Goal: Information Seeking & Learning: Check status

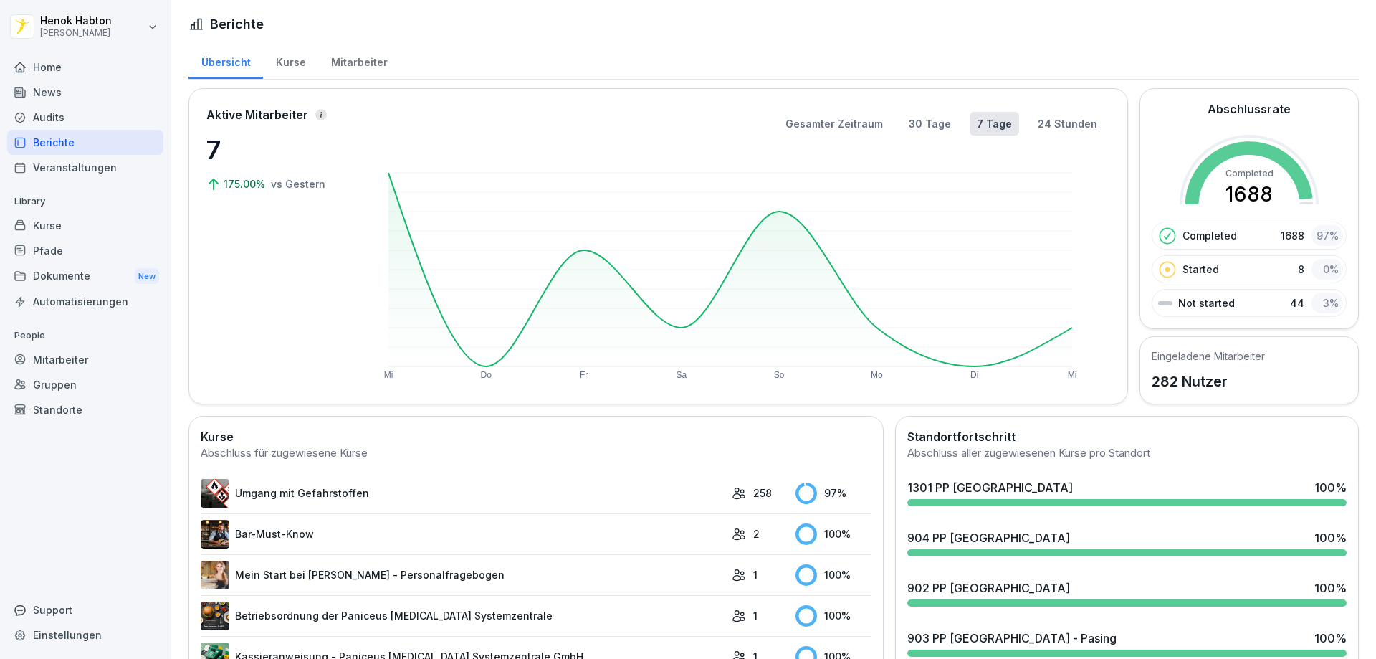
click at [59, 92] on div "News" at bounding box center [85, 92] width 156 height 25
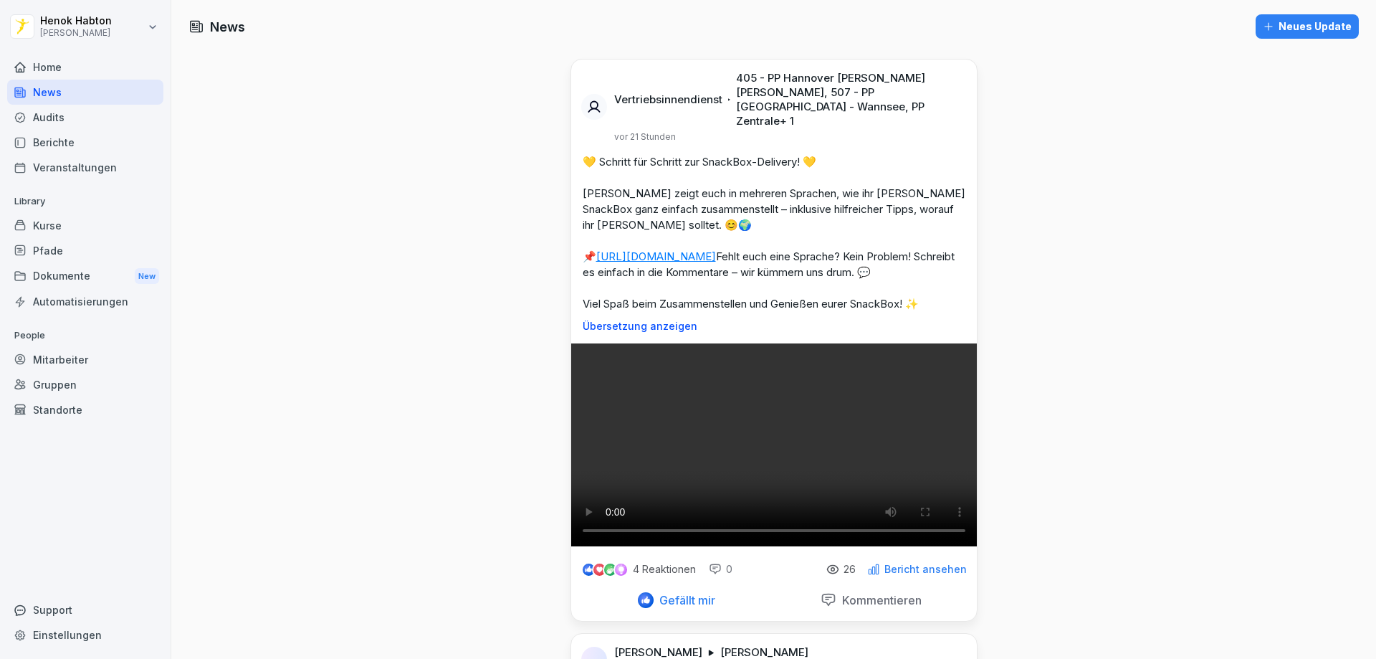
click at [59, 70] on div "Home" at bounding box center [85, 66] width 156 height 25
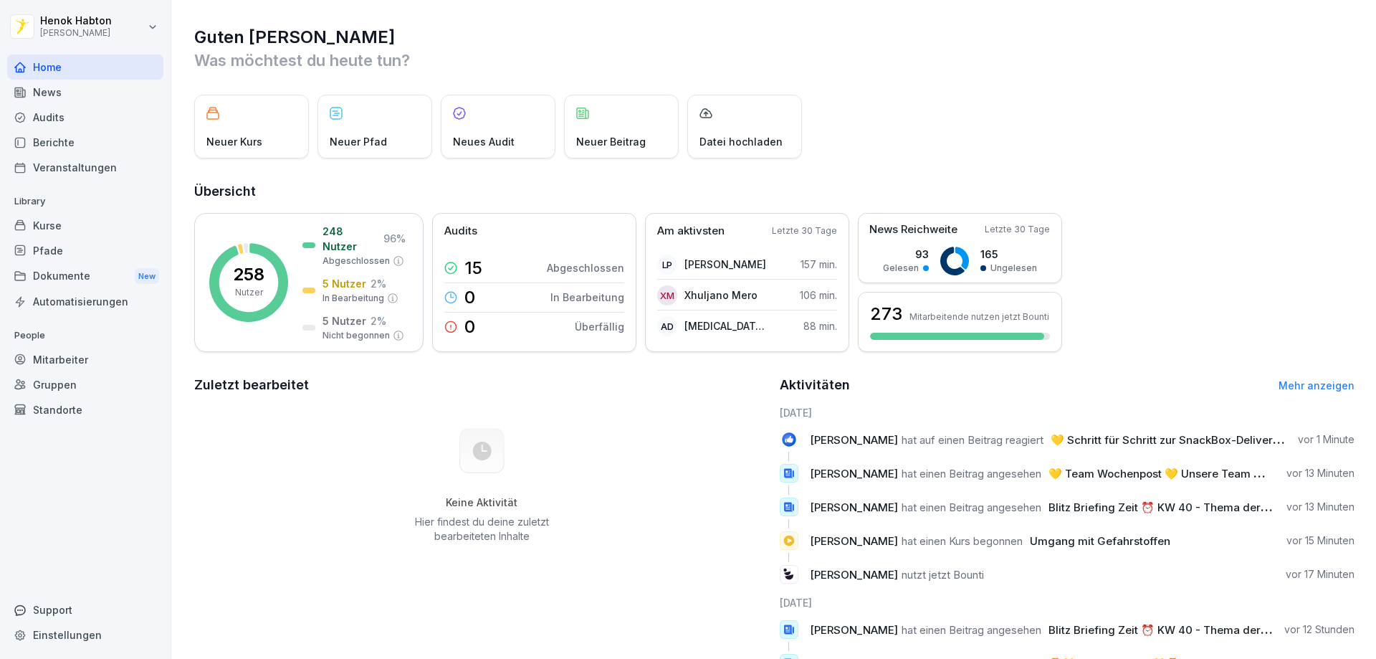
click at [48, 92] on div "News" at bounding box center [85, 92] width 156 height 25
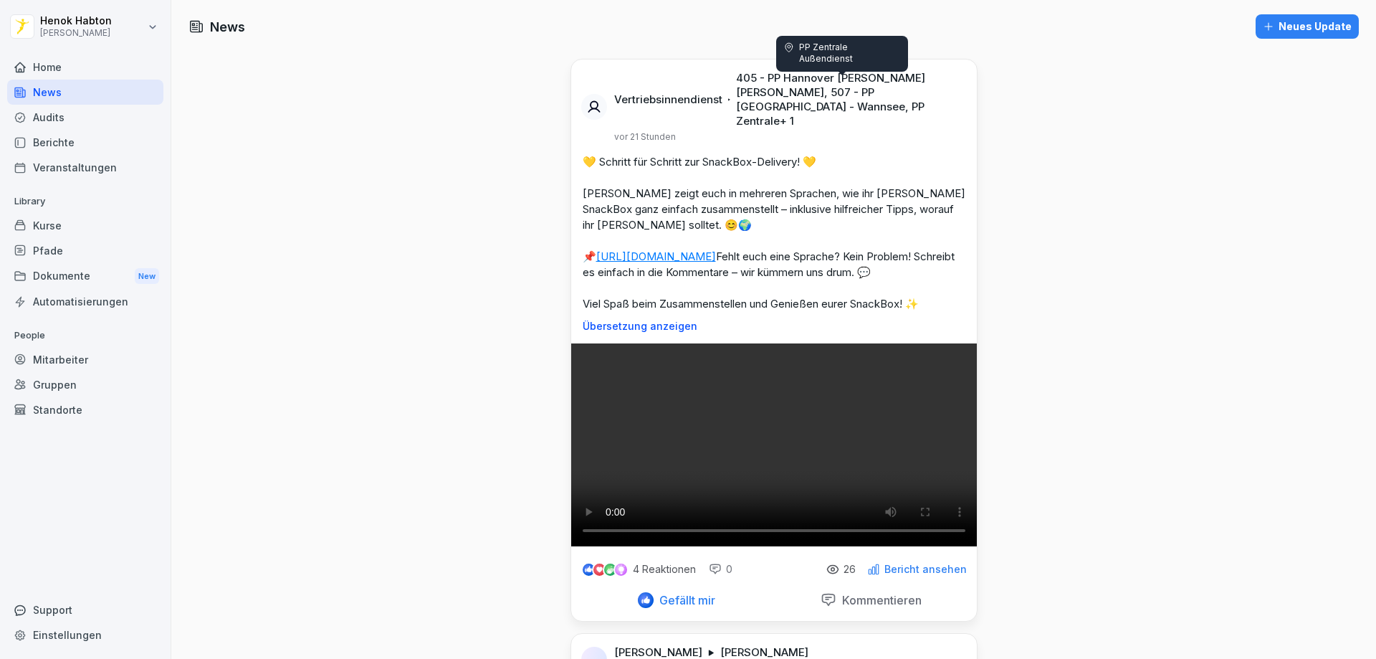
click at [793, 90] on p "405 - PP Hannover [PERSON_NAME] [PERSON_NAME], 507 - PP [GEOGRAPHIC_DATA] - Wan…" at bounding box center [848, 99] width 224 height 57
click at [902, 94] on p "405 - PP Hannover [PERSON_NAME] [PERSON_NAME], 507 - PP [GEOGRAPHIC_DATA] - Wan…" at bounding box center [848, 99] width 224 height 57
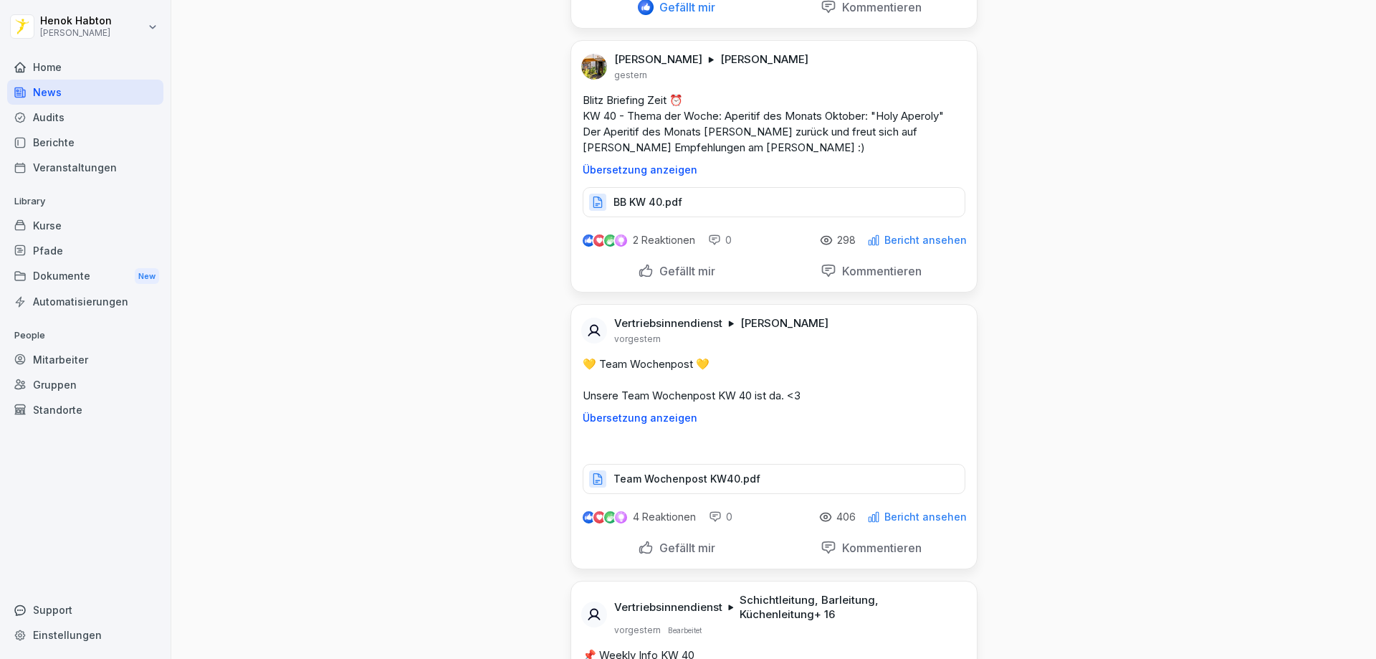
scroll to position [788, 0]
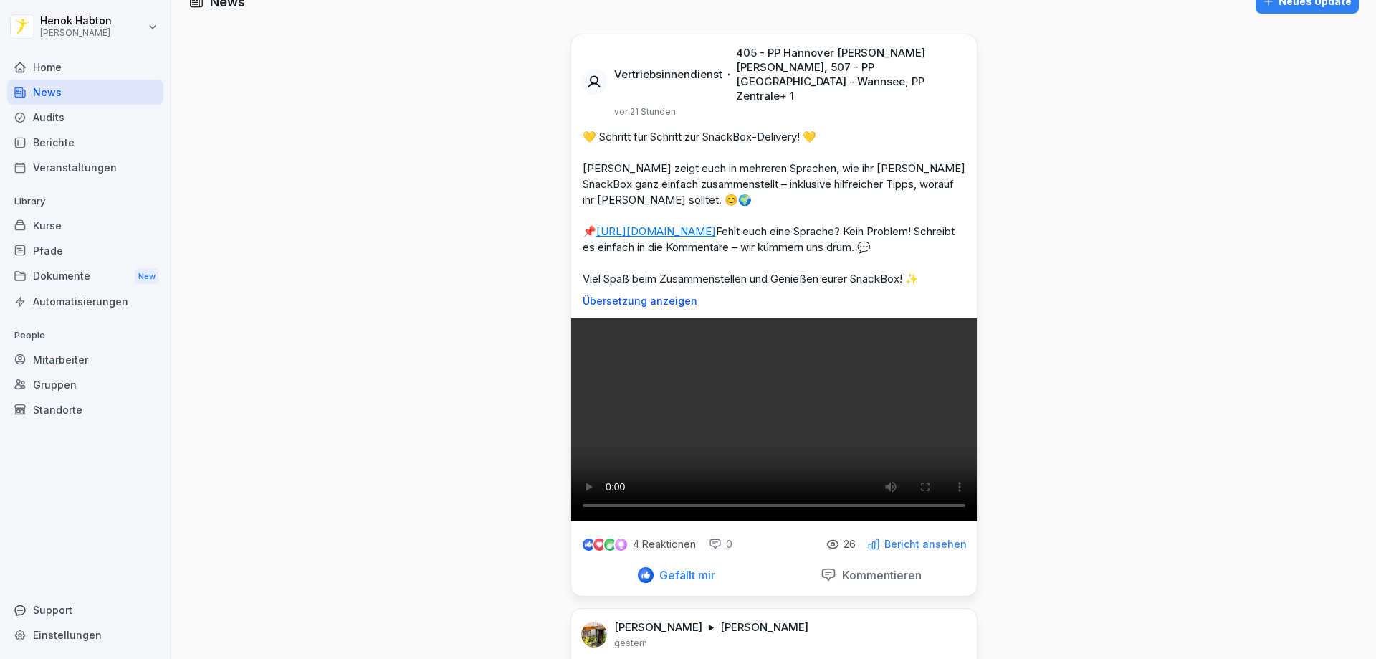
scroll to position [0, 0]
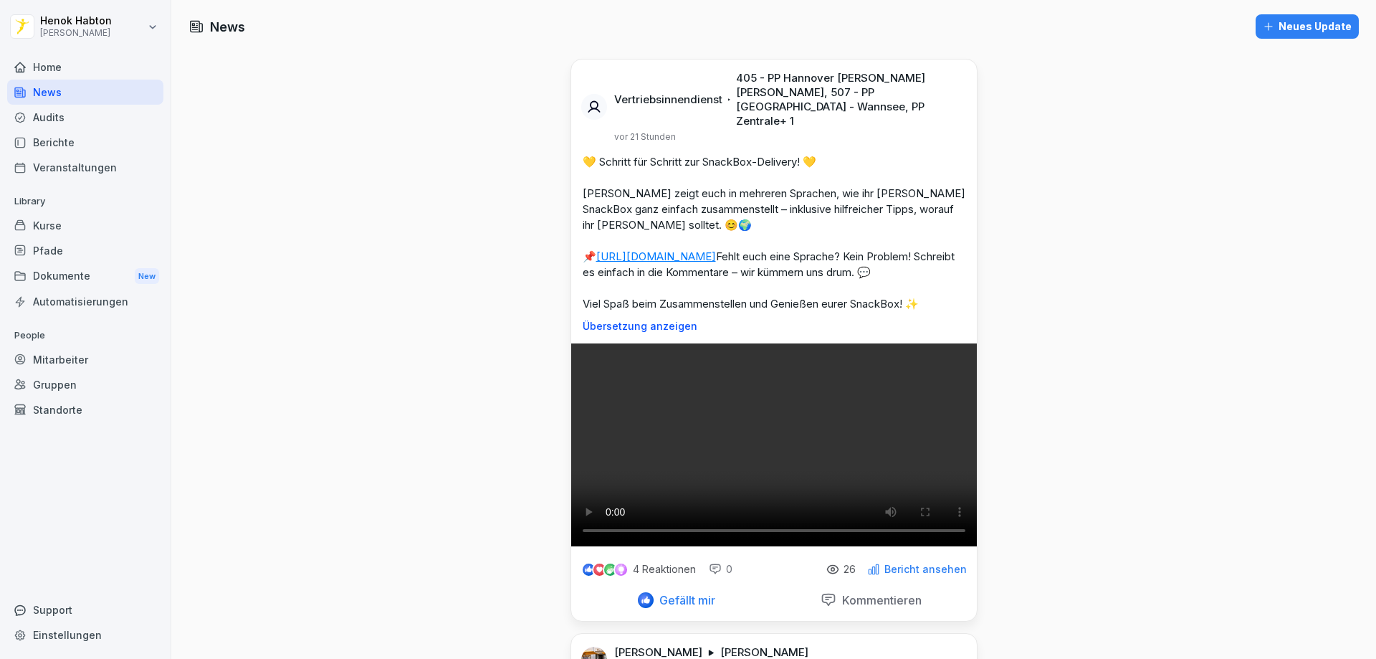
click at [90, 122] on div "Audits" at bounding box center [85, 117] width 156 height 25
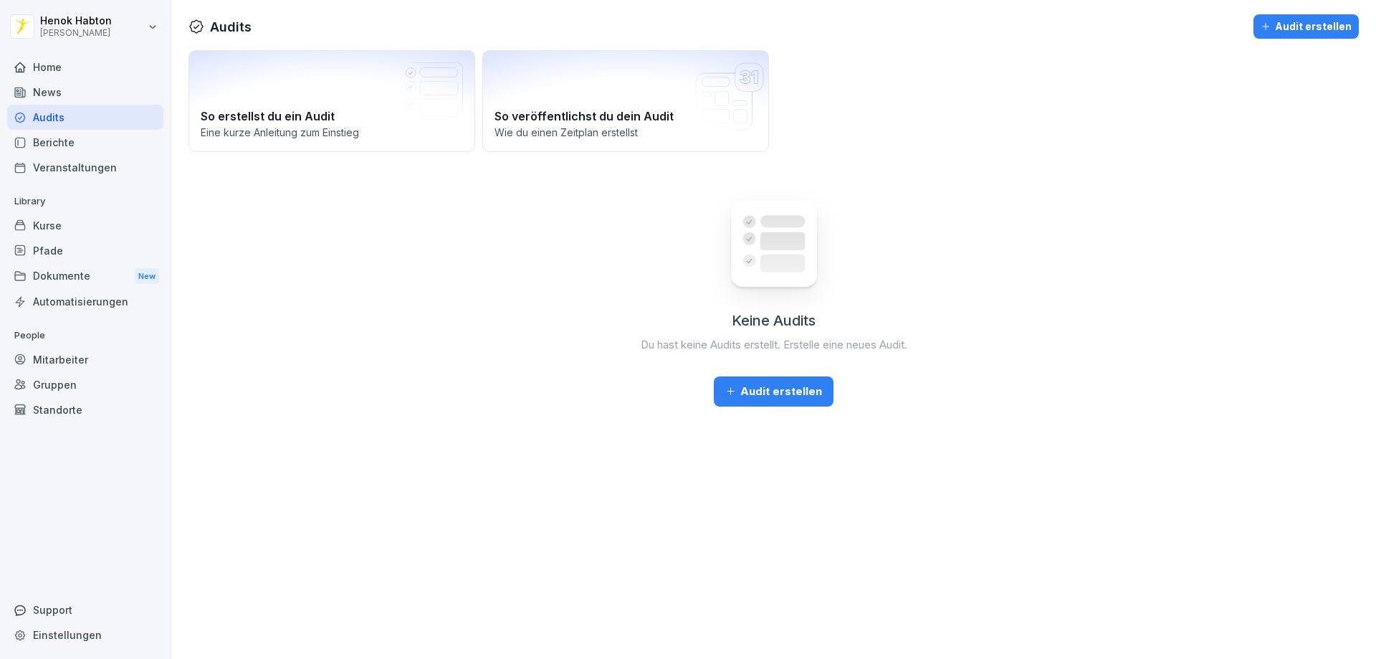
click at [113, 157] on div "Veranstaltungen" at bounding box center [85, 167] width 156 height 25
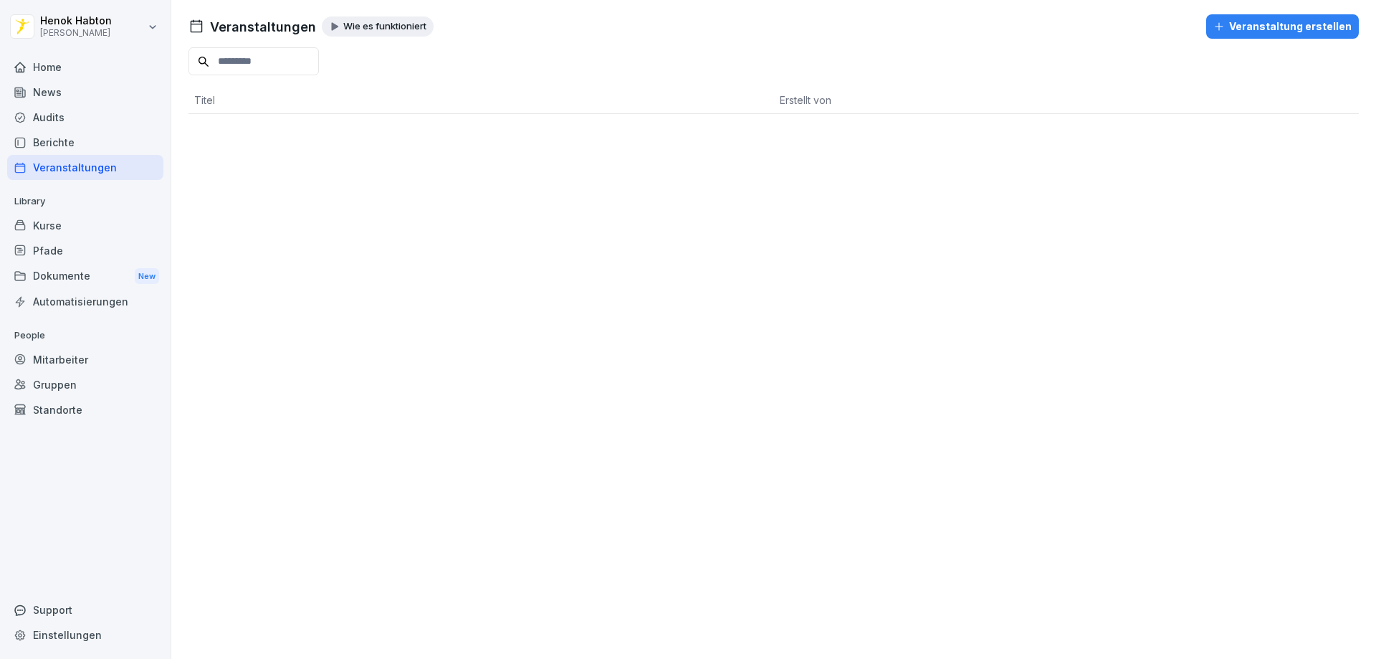
click at [120, 70] on div "Home" at bounding box center [85, 66] width 156 height 25
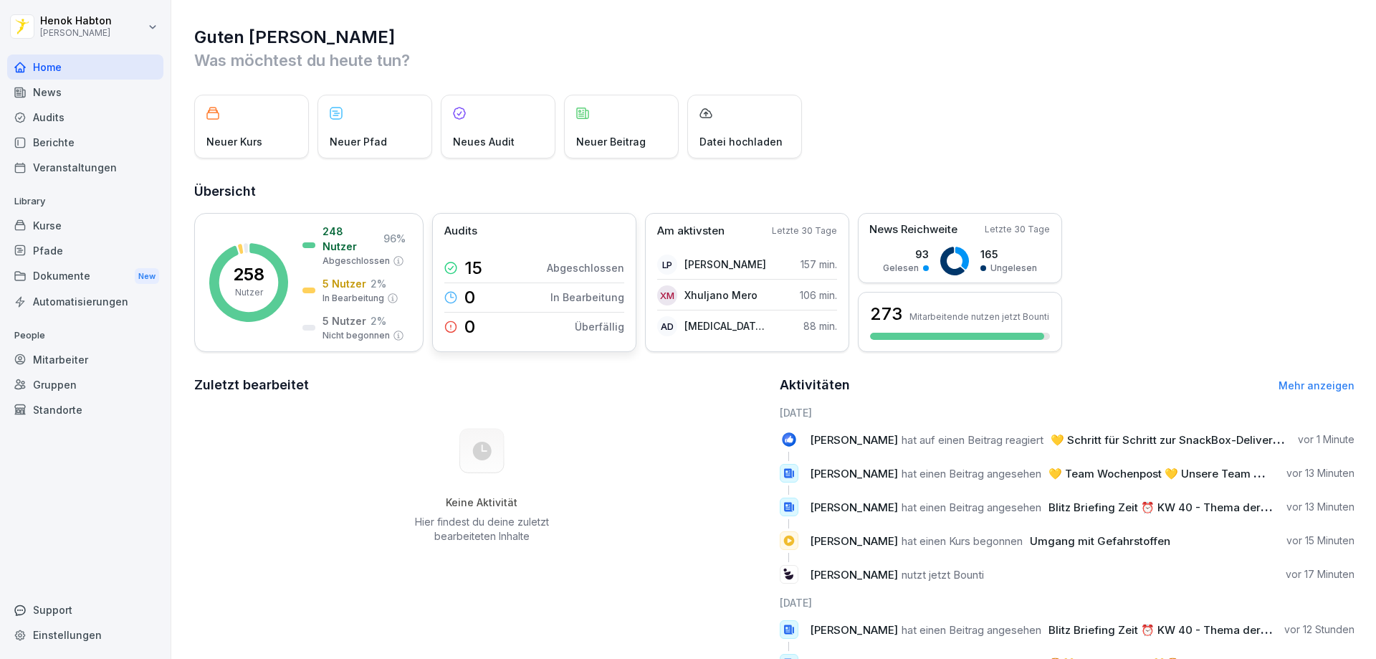
click at [517, 264] on div "15 Abgeschlossen" at bounding box center [534, 268] width 180 height 29
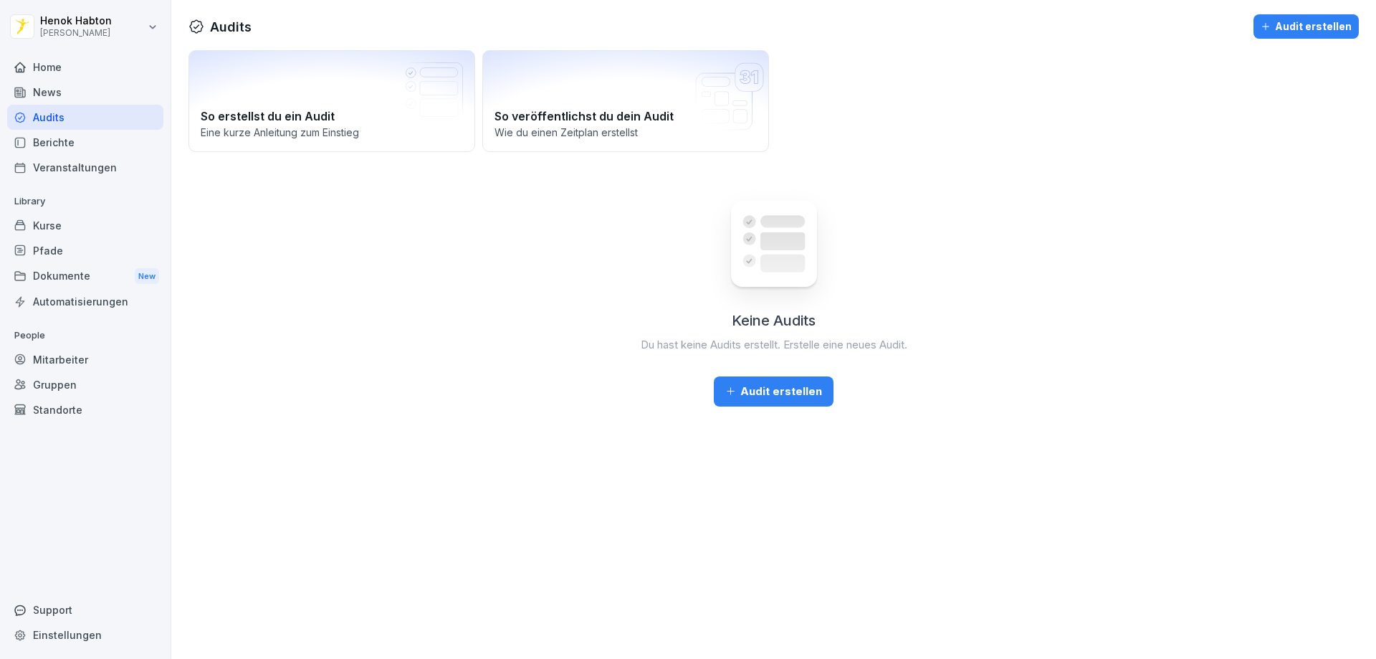
click at [65, 141] on div "Berichte" at bounding box center [85, 142] width 156 height 25
click at [64, 184] on div "Home News Audits Berichte Veranstaltungen Library Kurse Pfade Dokumente New Aut…" at bounding box center [85, 349] width 156 height 606
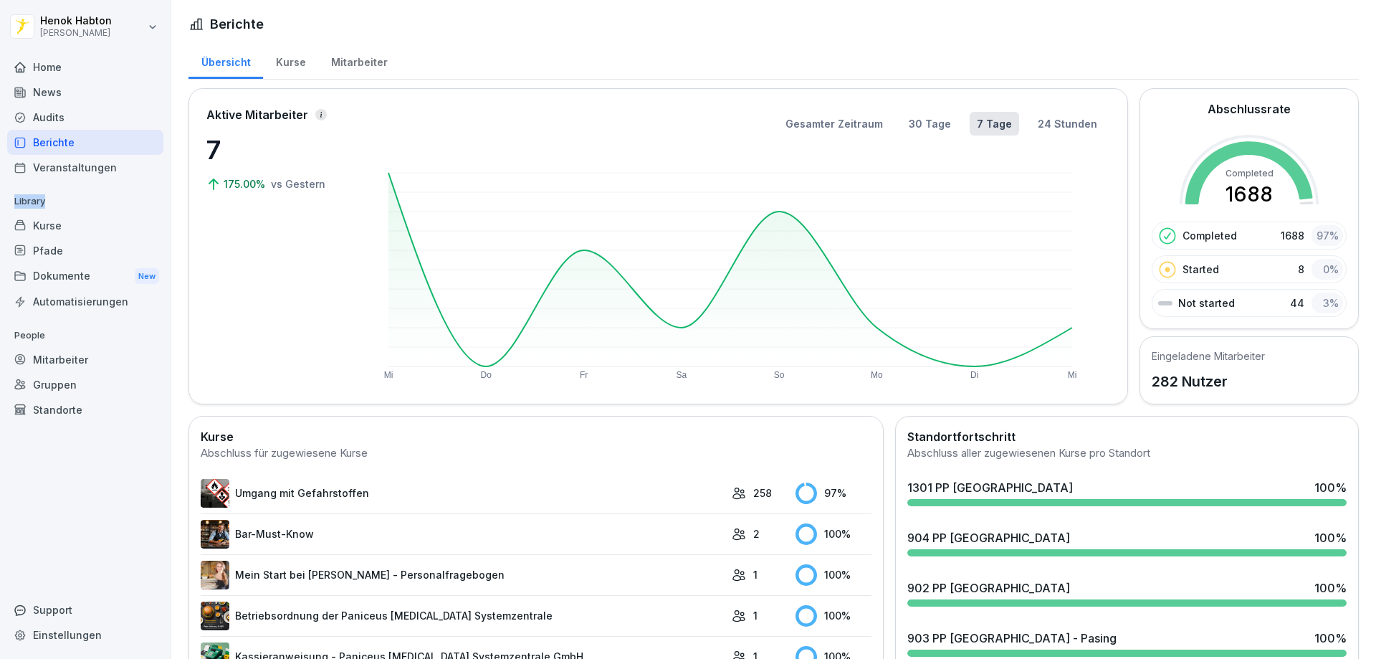
click at [64, 184] on div "Home News Audits Berichte Veranstaltungen Library Kurse Pfade Dokumente New Aut…" at bounding box center [85, 349] width 156 height 606
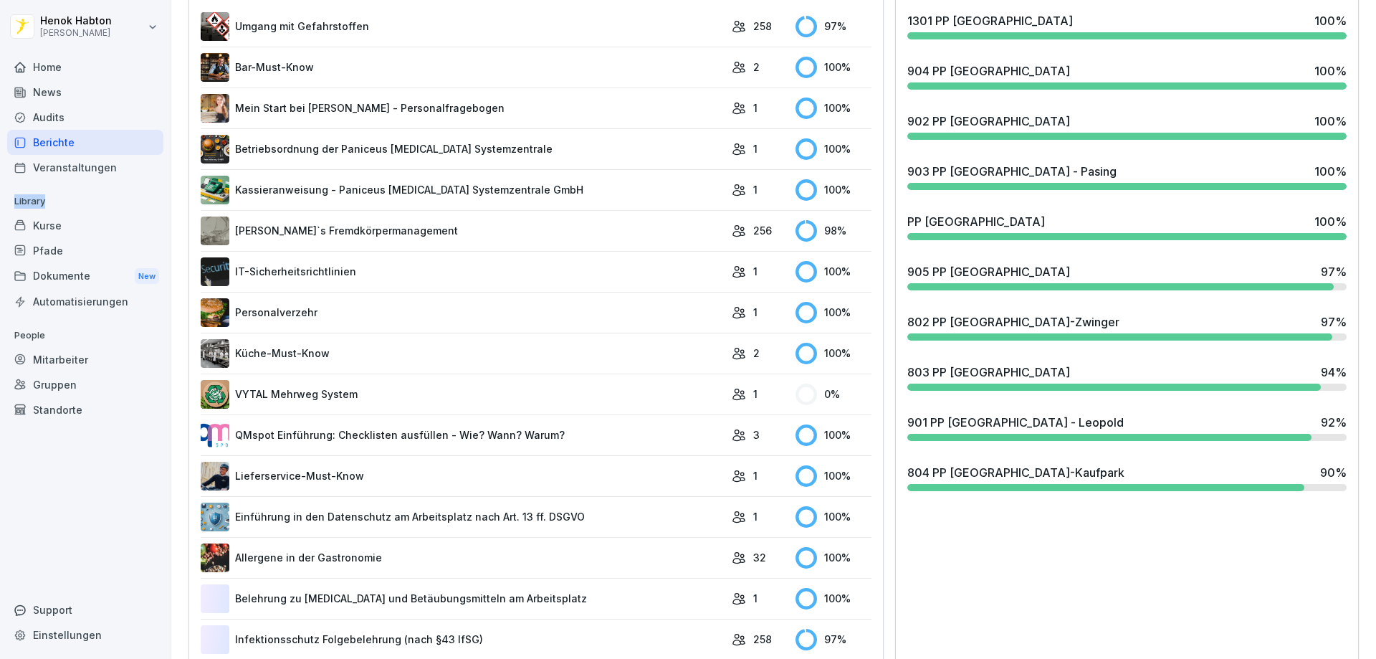
scroll to position [502, 0]
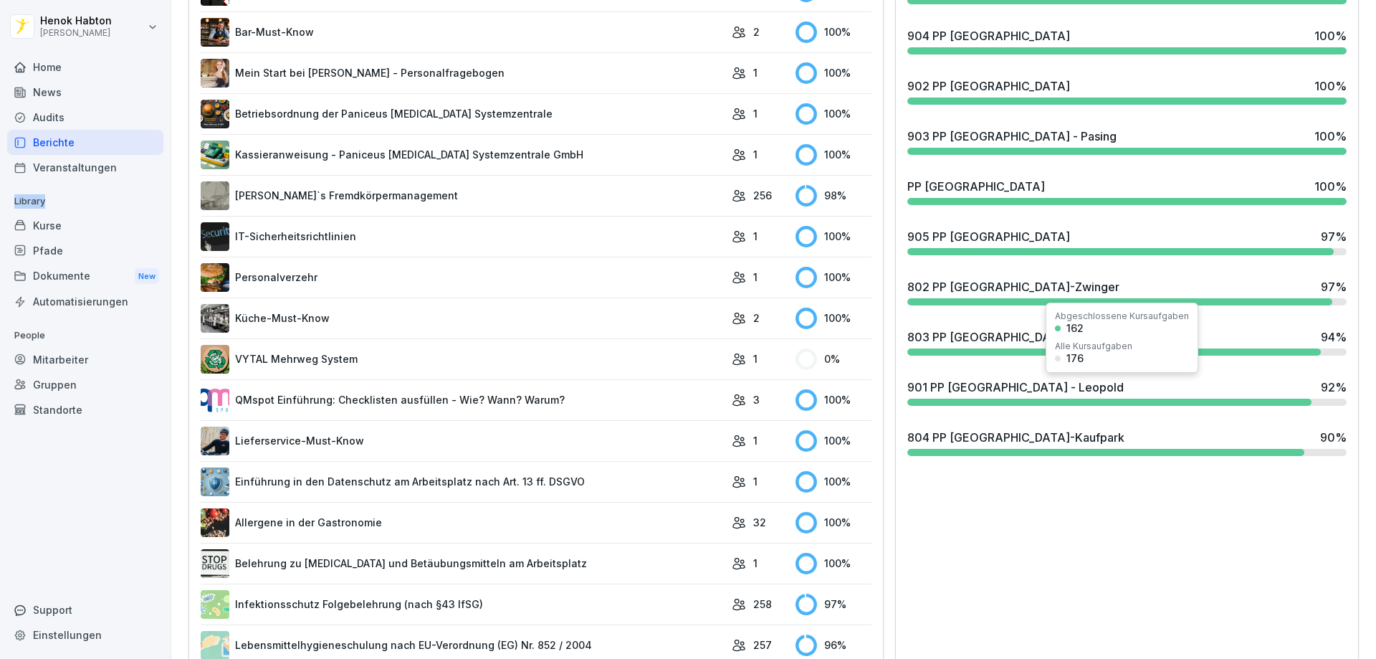
click at [988, 388] on div "901 PP [GEOGRAPHIC_DATA] - Leopold" at bounding box center [1015, 386] width 216 height 17
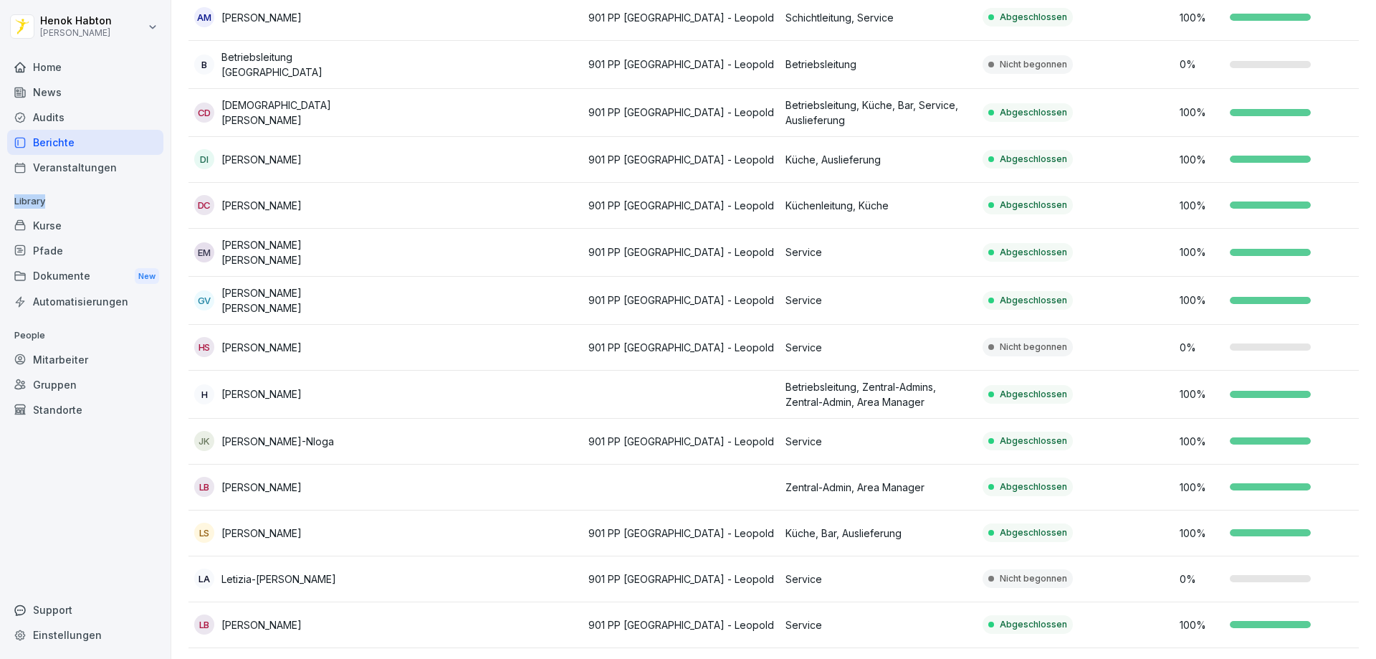
scroll to position [300, 0]
click at [368, 578] on div "[PERSON_NAME]-[PERSON_NAME]" at bounding box center [287, 580] width 186 height 20
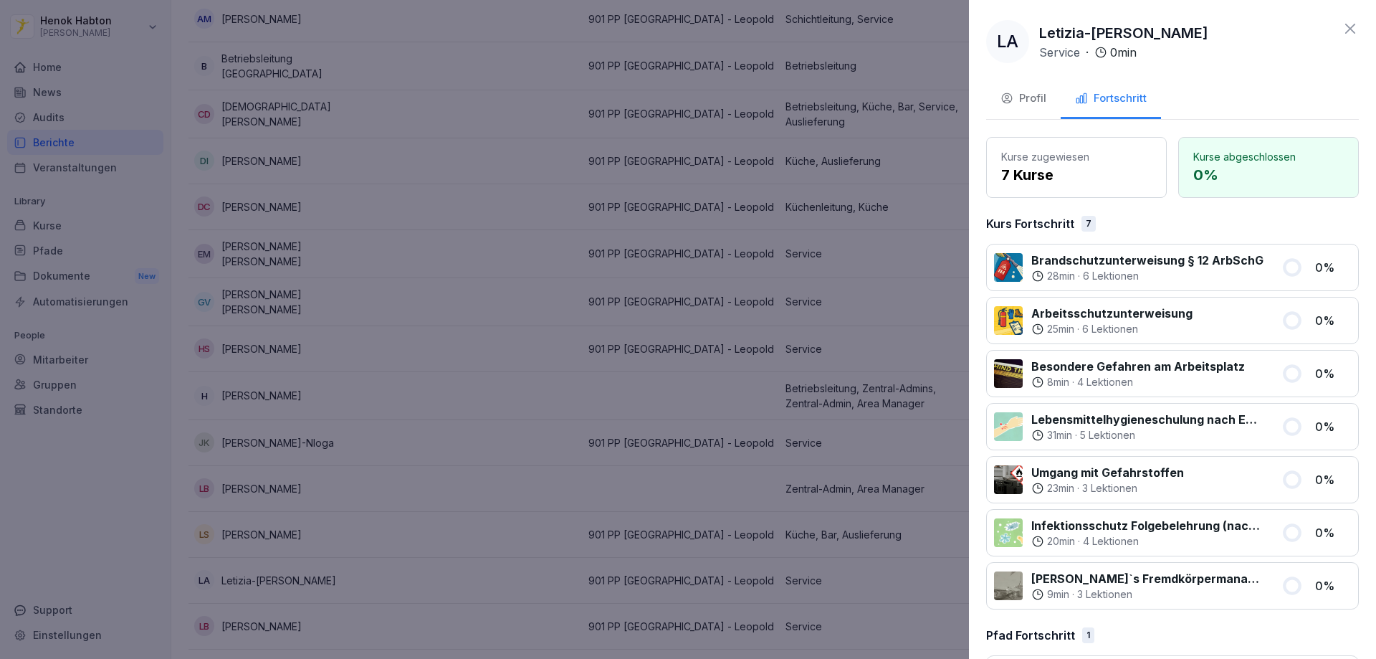
click at [575, 351] on div at bounding box center [688, 329] width 1376 height 659
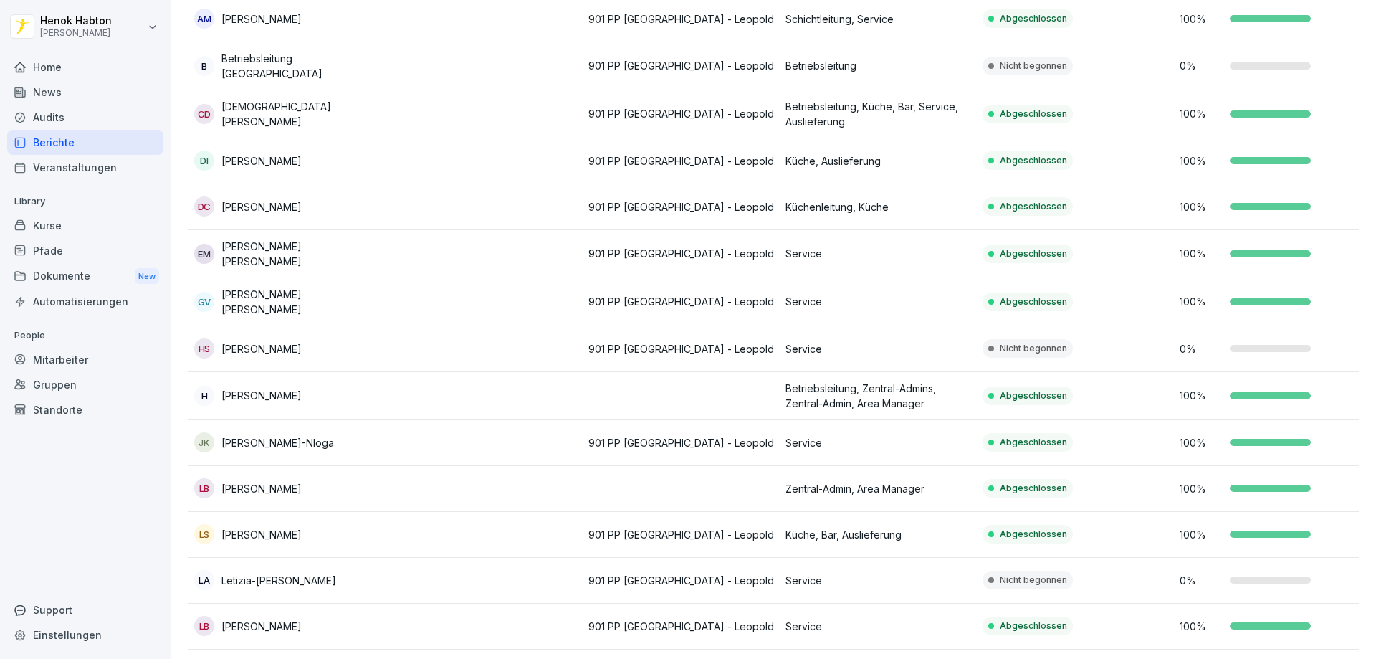
click at [457, 353] on td at bounding box center [484, 349] width 197 height 46
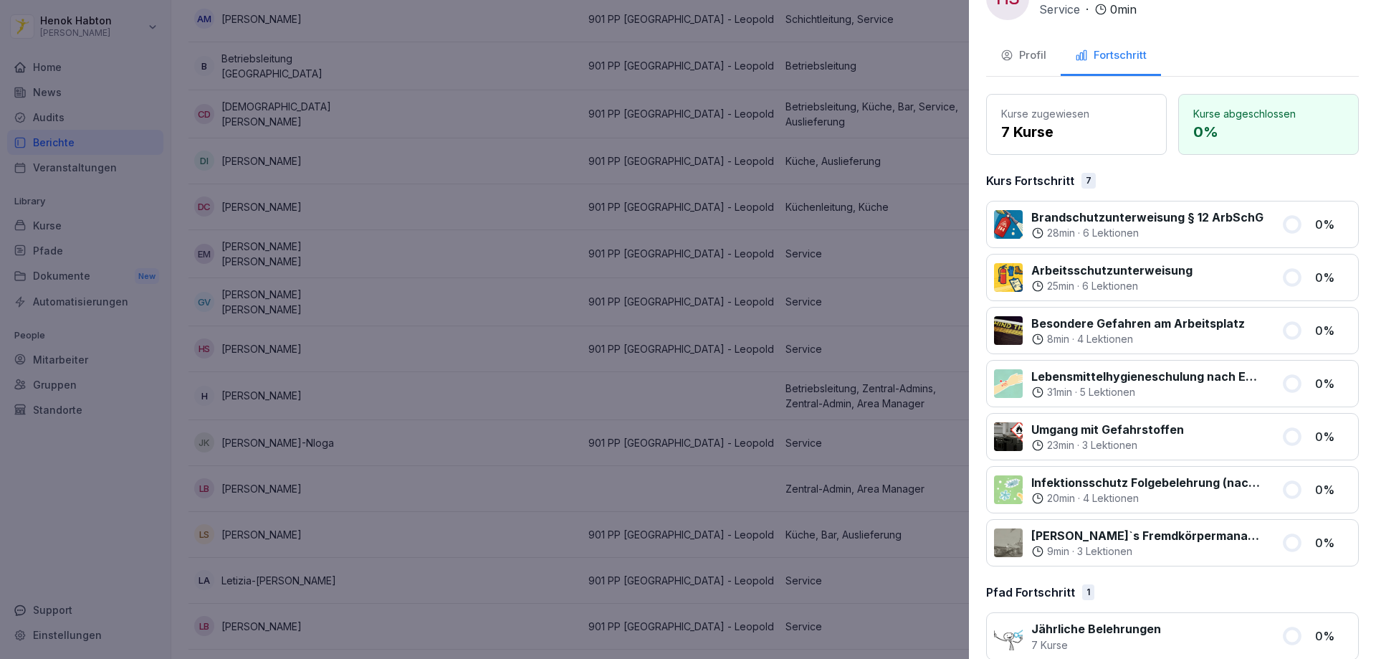
scroll to position [65, 0]
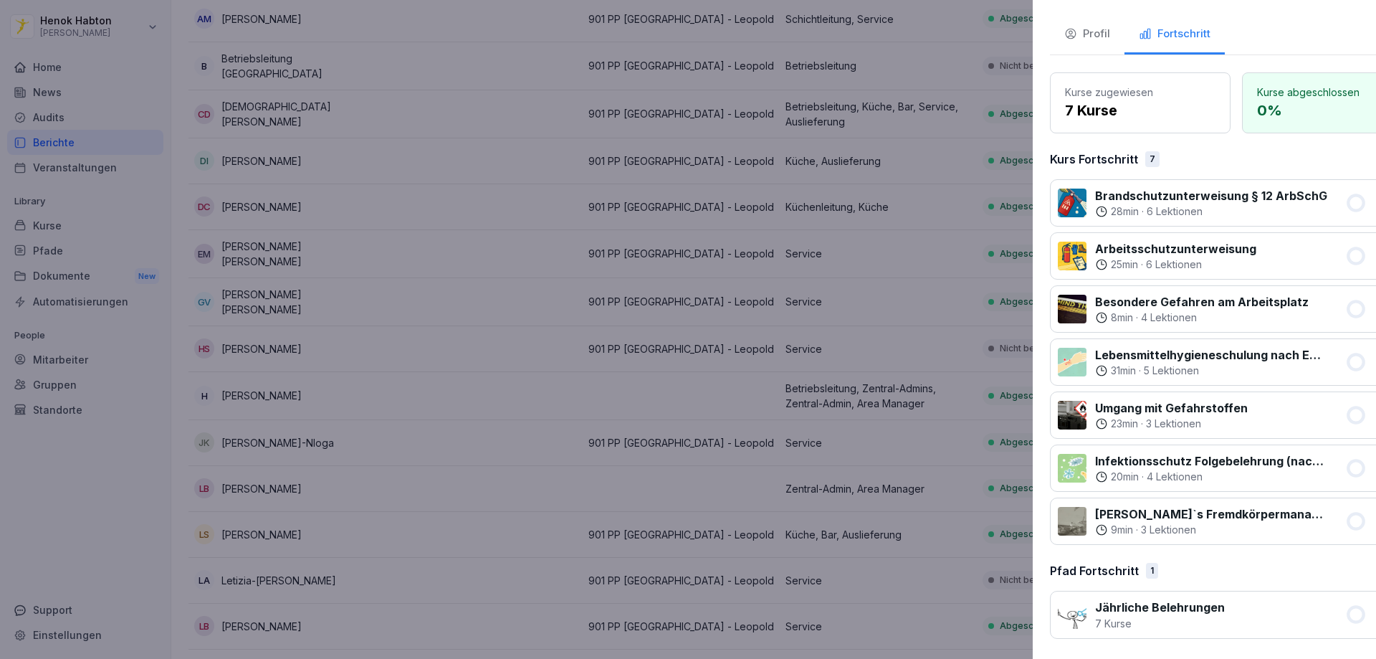
click at [595, 442] on div at bounding box center [688, 329] width 1376 height 659
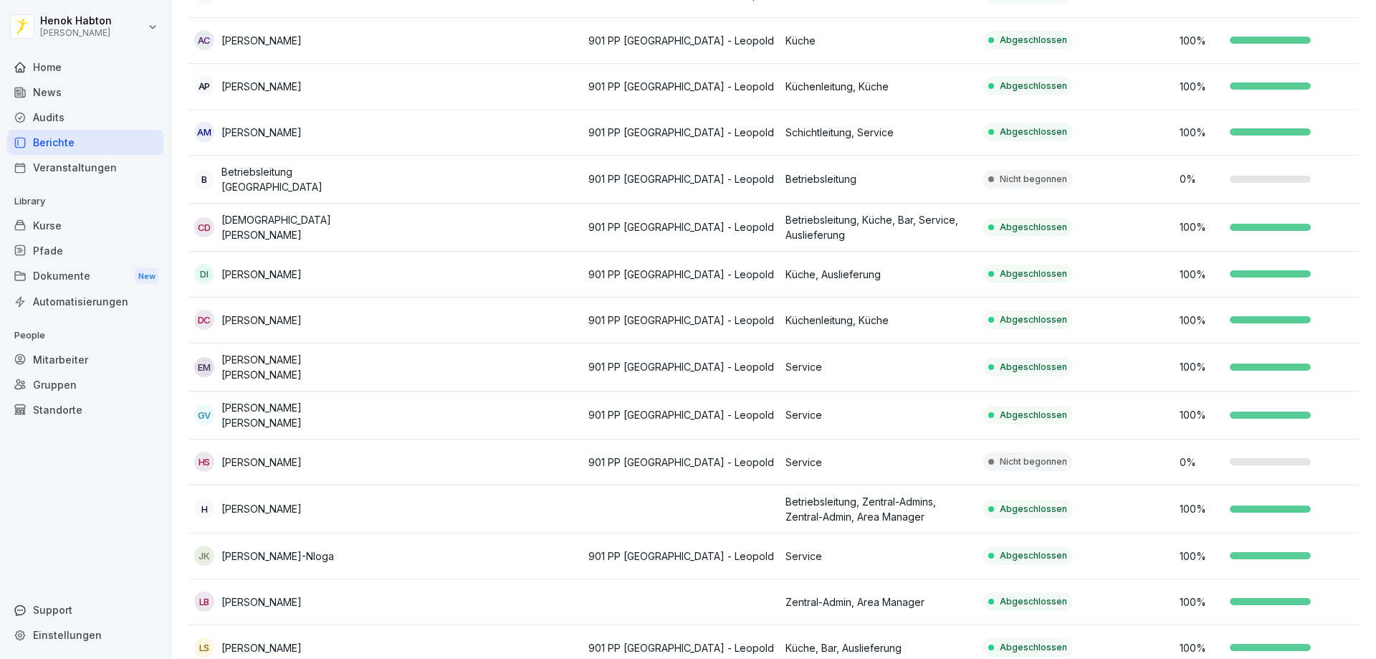
scroll to position [0, 0]
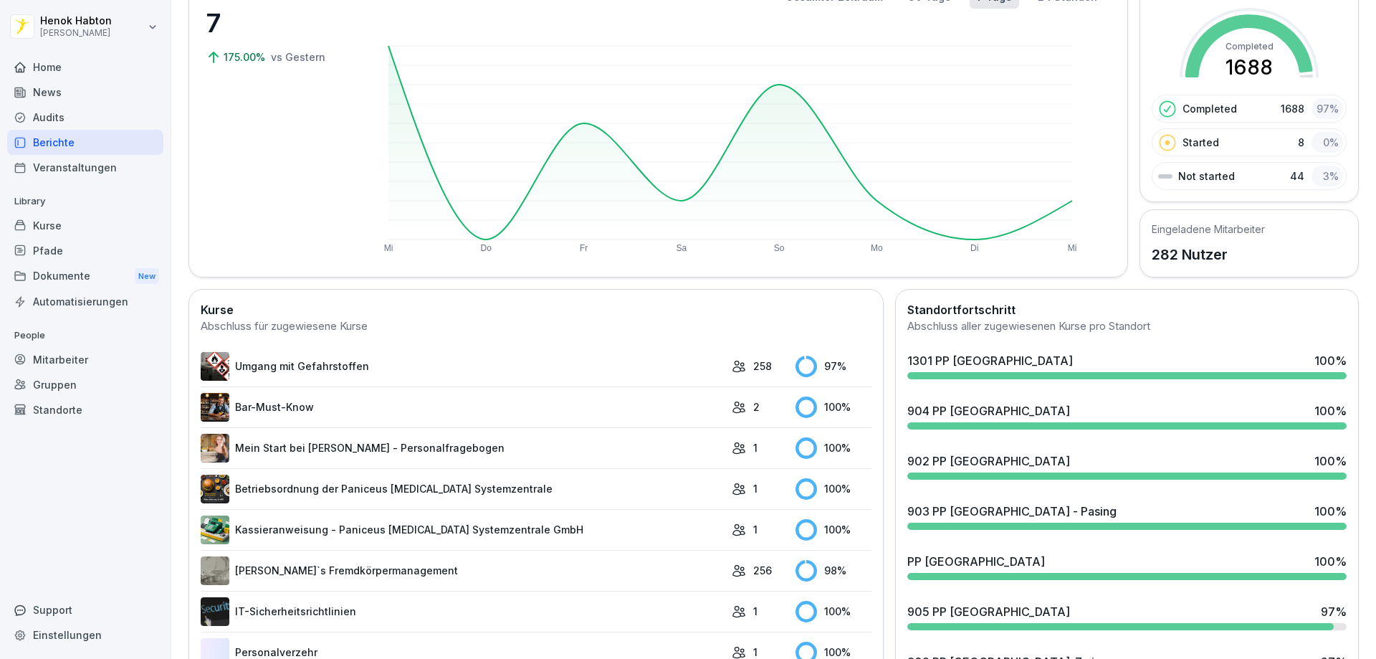
scroll to position [358, 0]
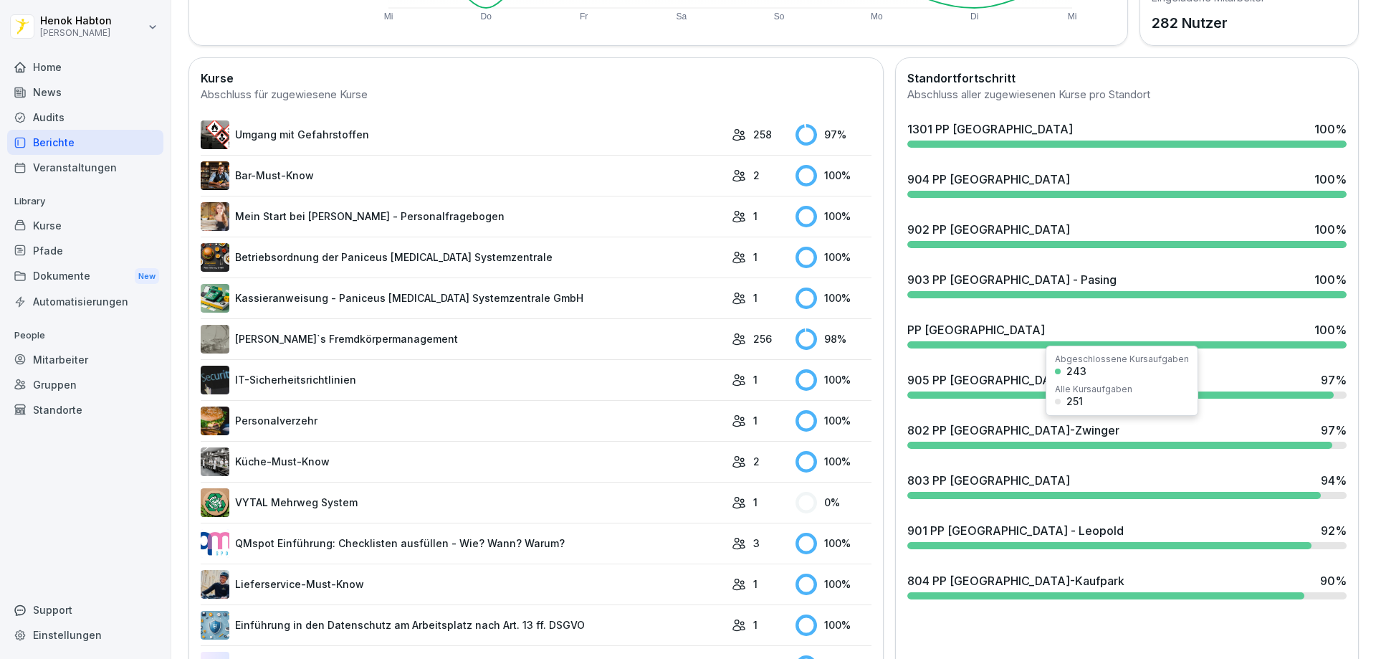
click at [1102, 380] on div "Abgeschlossene Kursaufgaben 243 Alle Kursaufgaben 251" at bounding box center [1122, 380] width 153 height 70
click at [961, 387] on div "905 PP [GEOGRAPHIC_DATA]" at bounding box center [988, 379] width 163 height 17
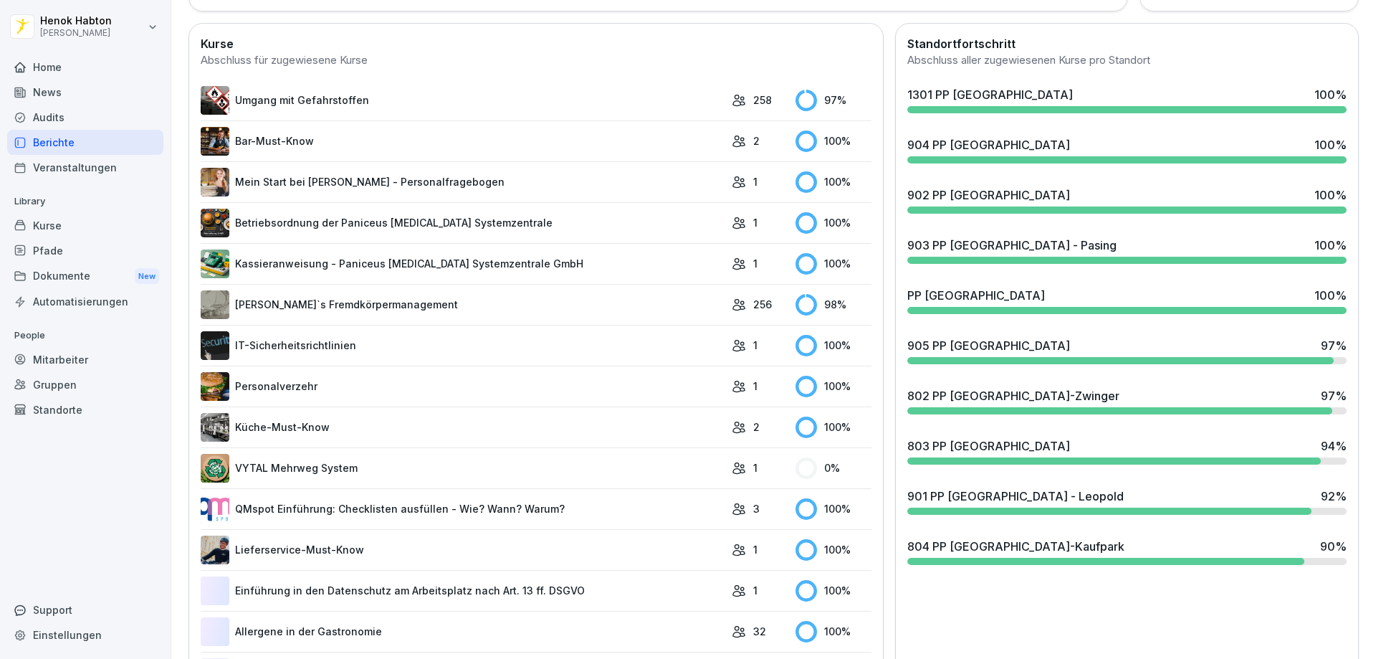
scroll to position [502, 0]
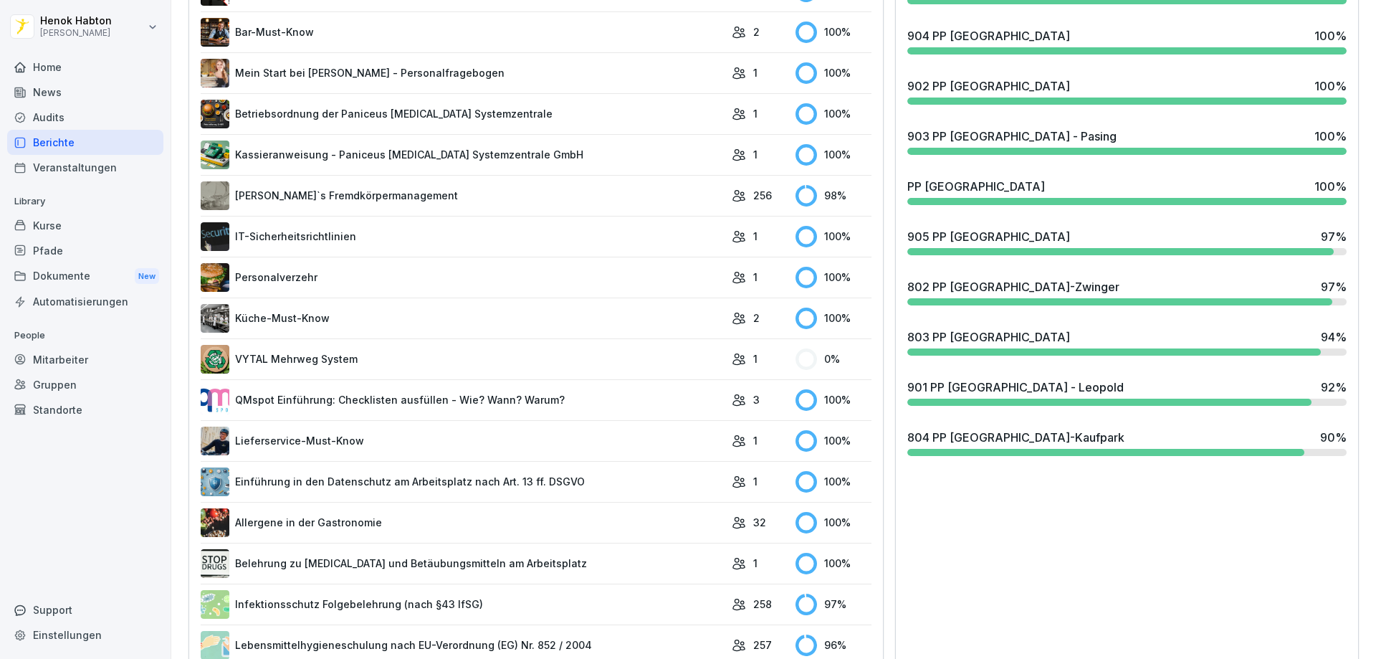
click at [1051, 305] on div "802 PP [GEOGRAPHIC_DATA]-Zwinger 97 %" at bounding box center [1127, 291] width 451 height 39
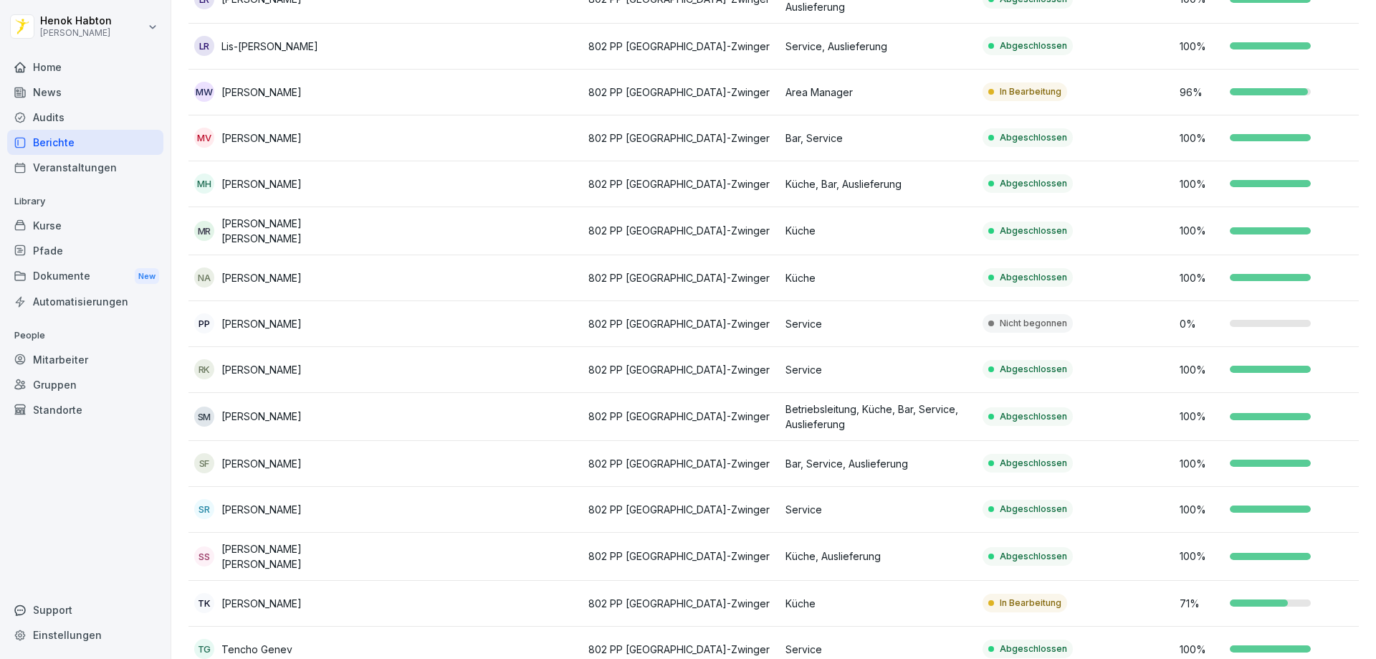
scroll to position [1333, 0]
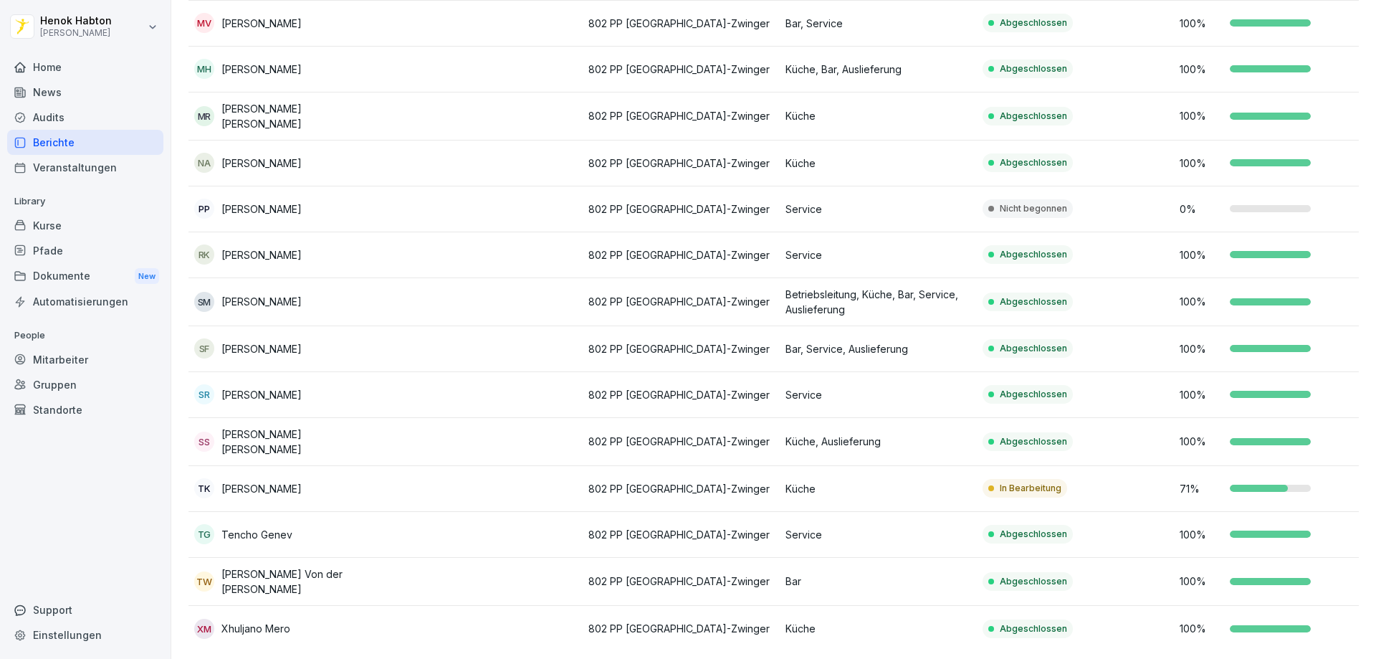
click at [499, 475] on td at bounding box center [484, 489] width 197 height 46
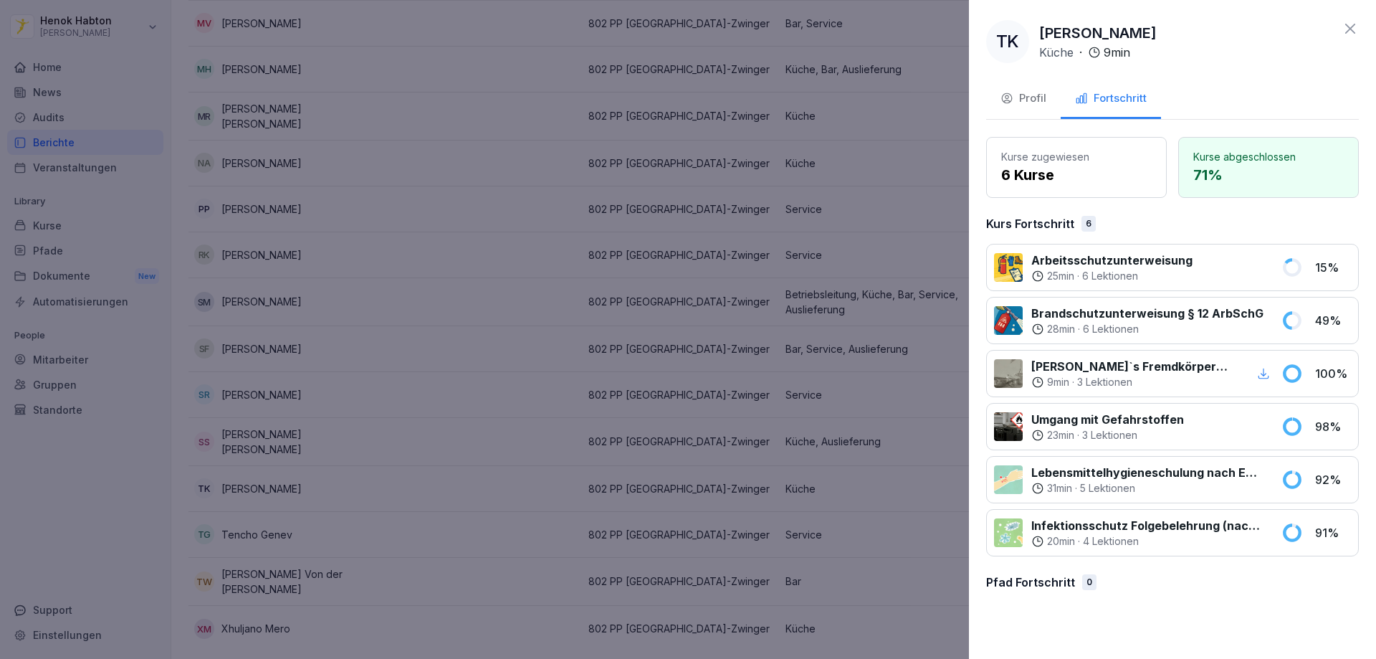
click at [345, 282] on div at bounding box center [688, 329] width 1376 height 659
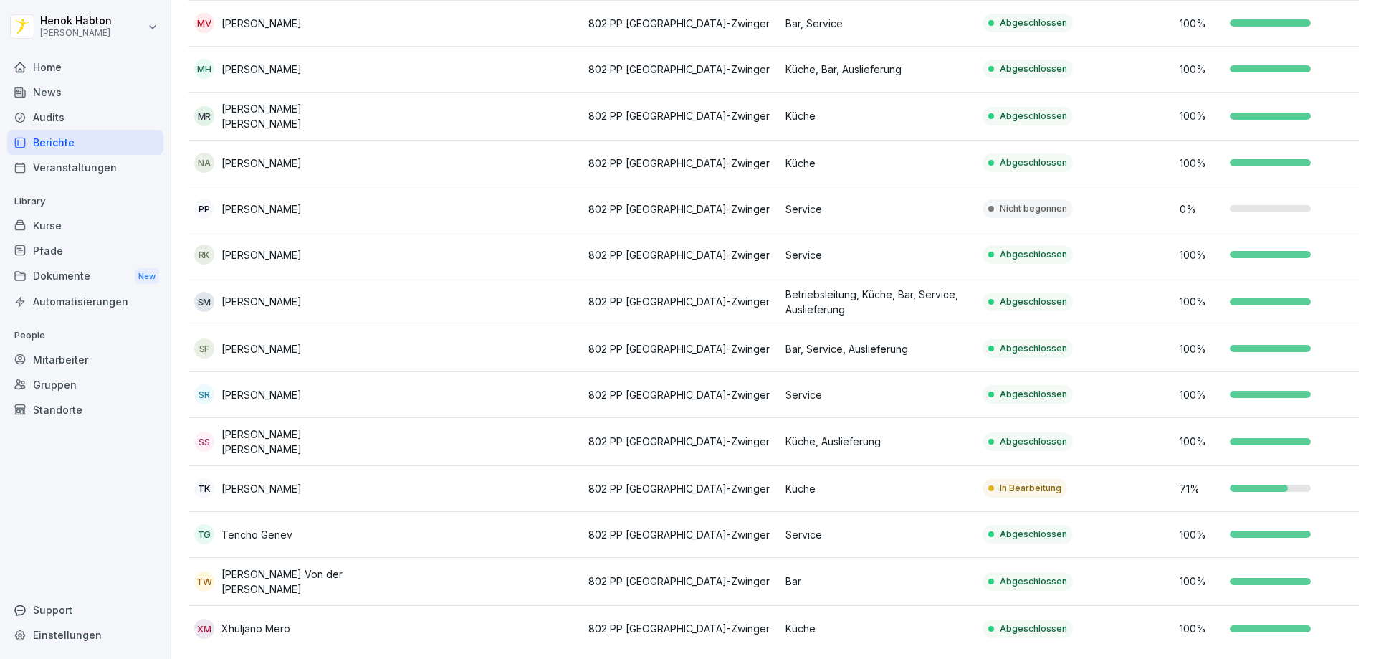
click at [115, 224] on div "Kurse" at bounding box center [85, 225] width 156 height 25
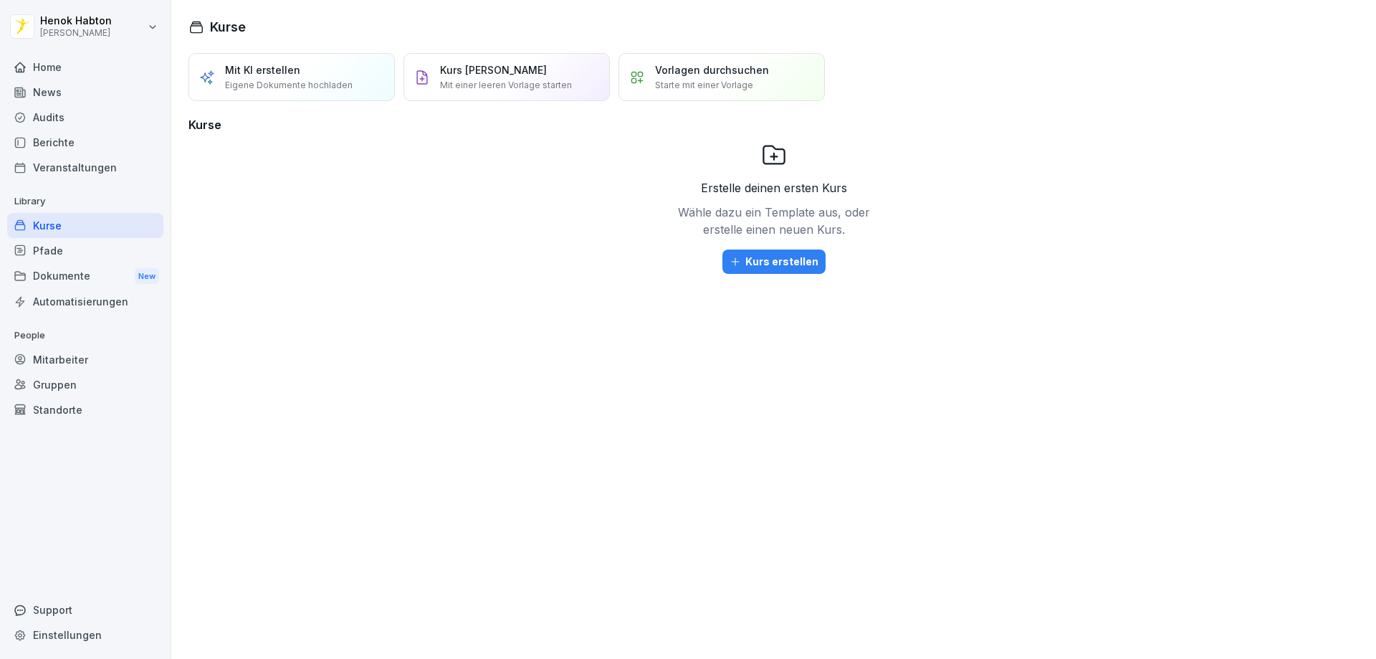
click at [97, 143] on div "Berichte" at bounding box center [85, 142] width 156 height 25
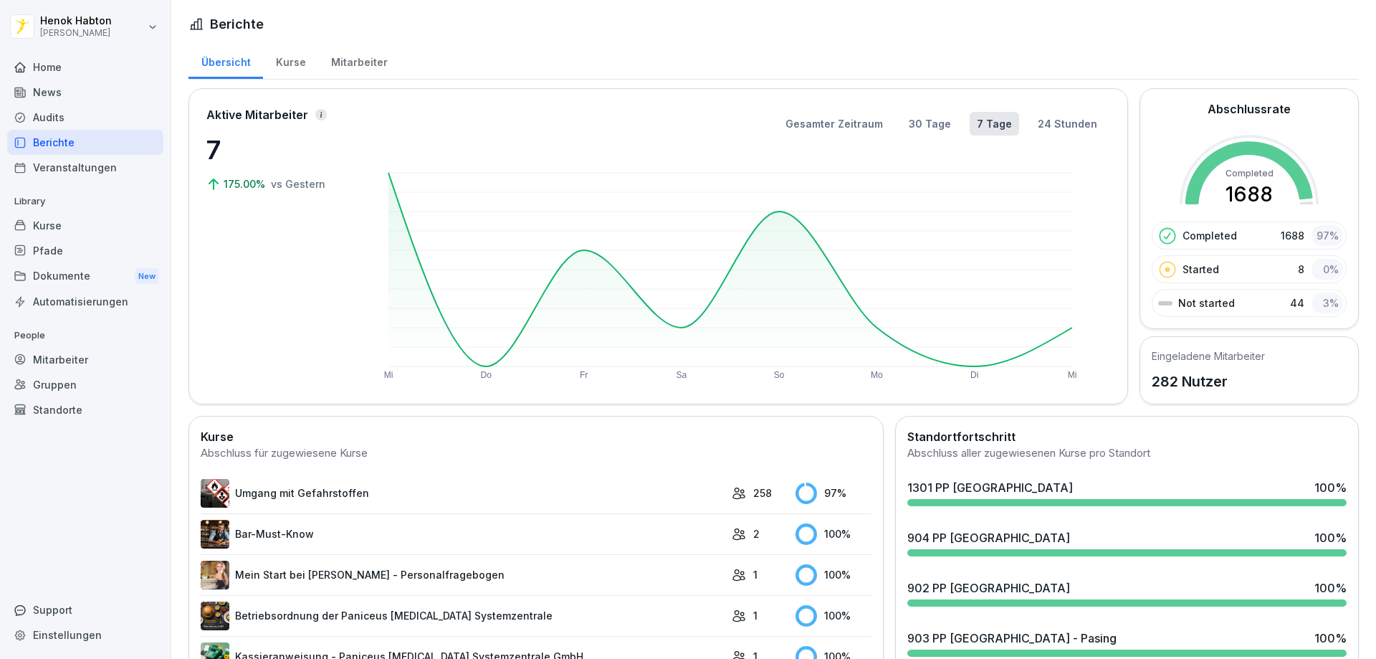
click at [49, 66] on div "Home" at bounding box center [85, 66] width 156 height 25
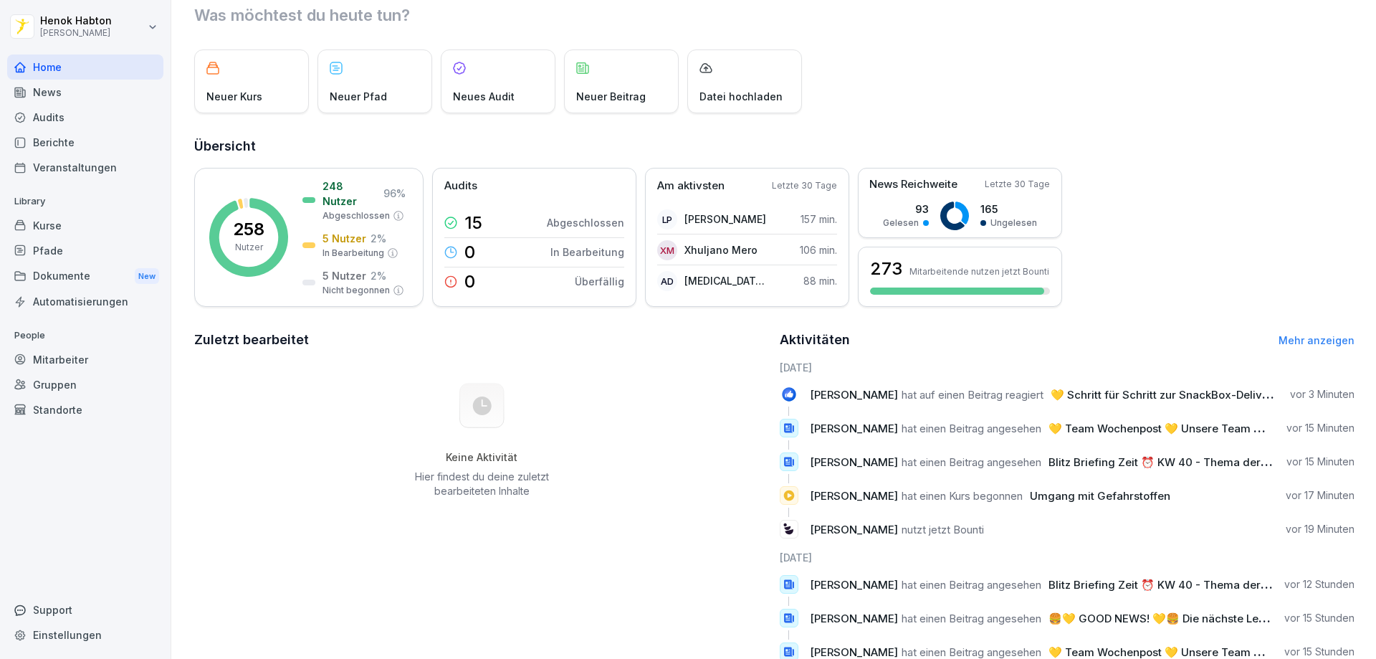
scroll to position [95, 0]
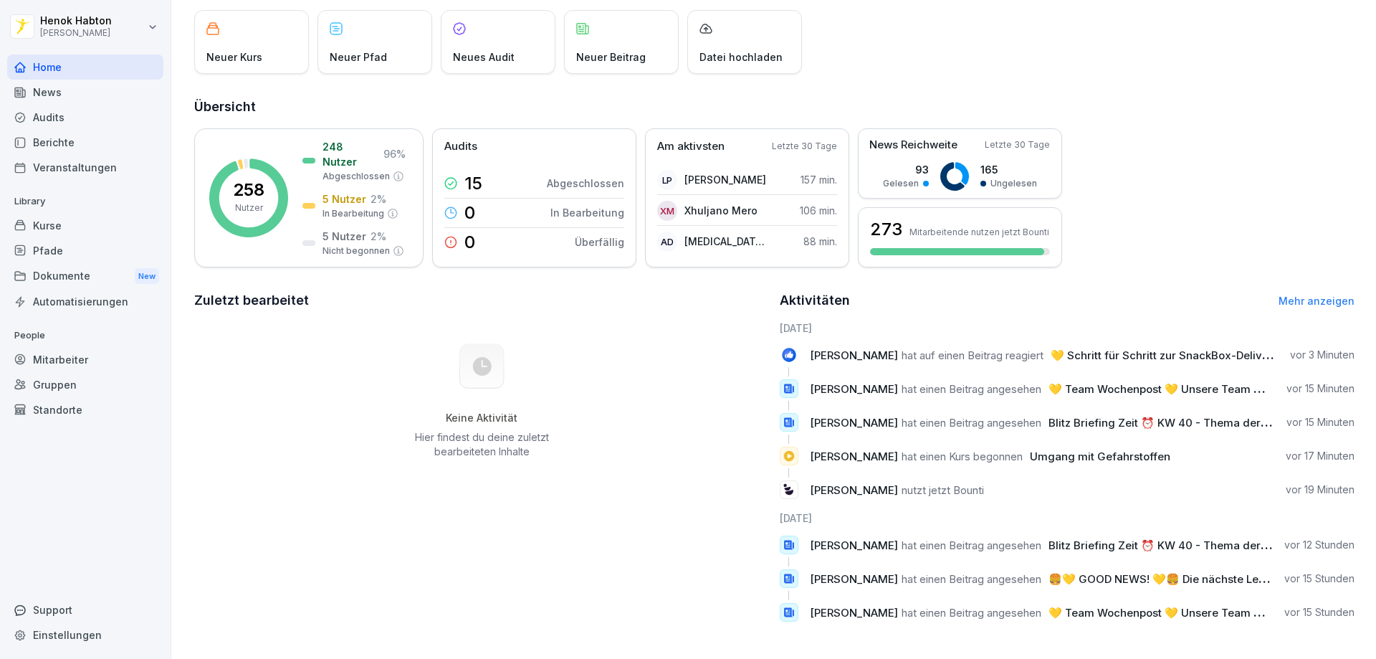
click at [39, 171] on div "Veranstaltungen" at bounding box center [85, 167] width 156 height 25
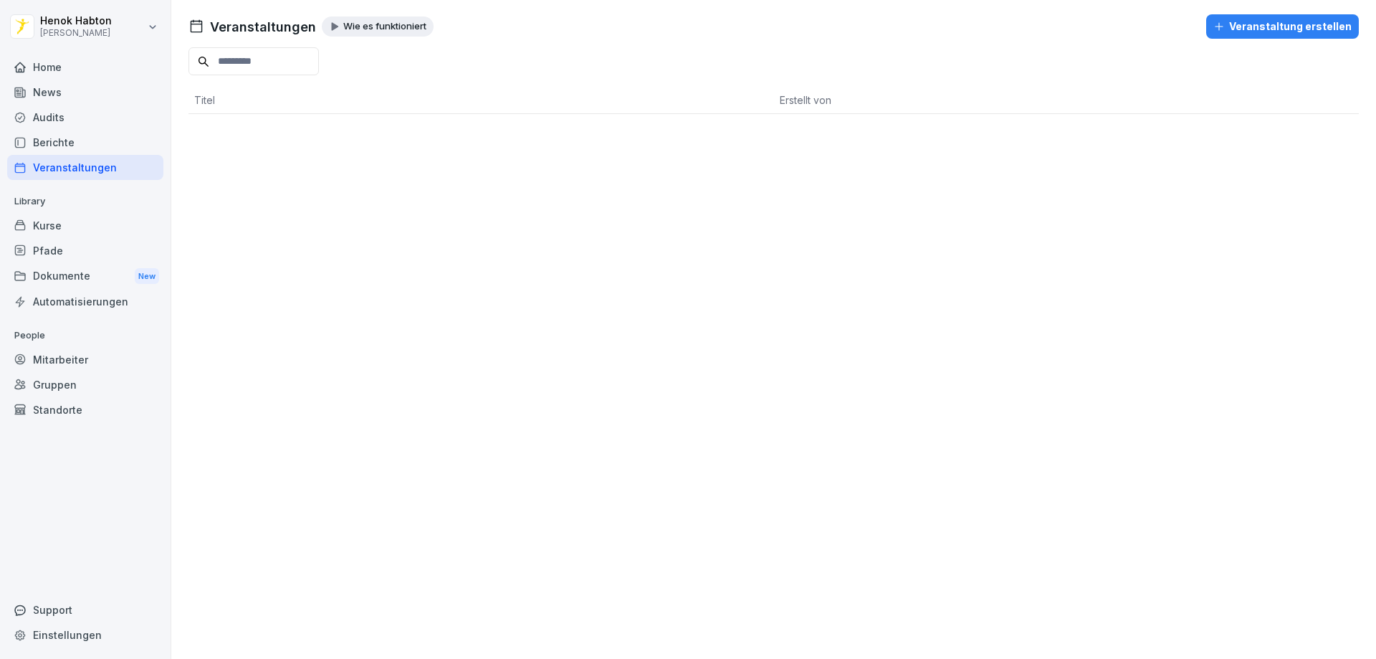
click at [113, 92] on div "News" at bounding box center [85, 92] width 156 height 25
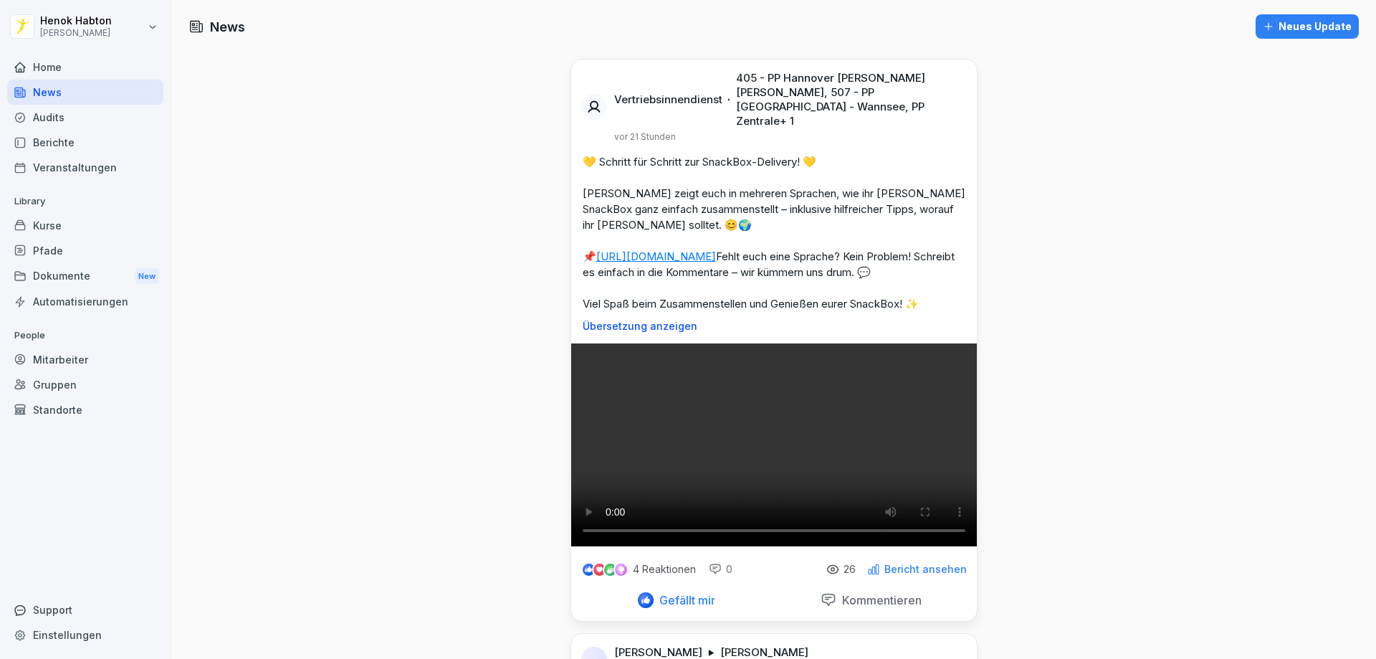
click at [105, 63] on div "Home" at bounding box center [85, 66] width 156 height 25
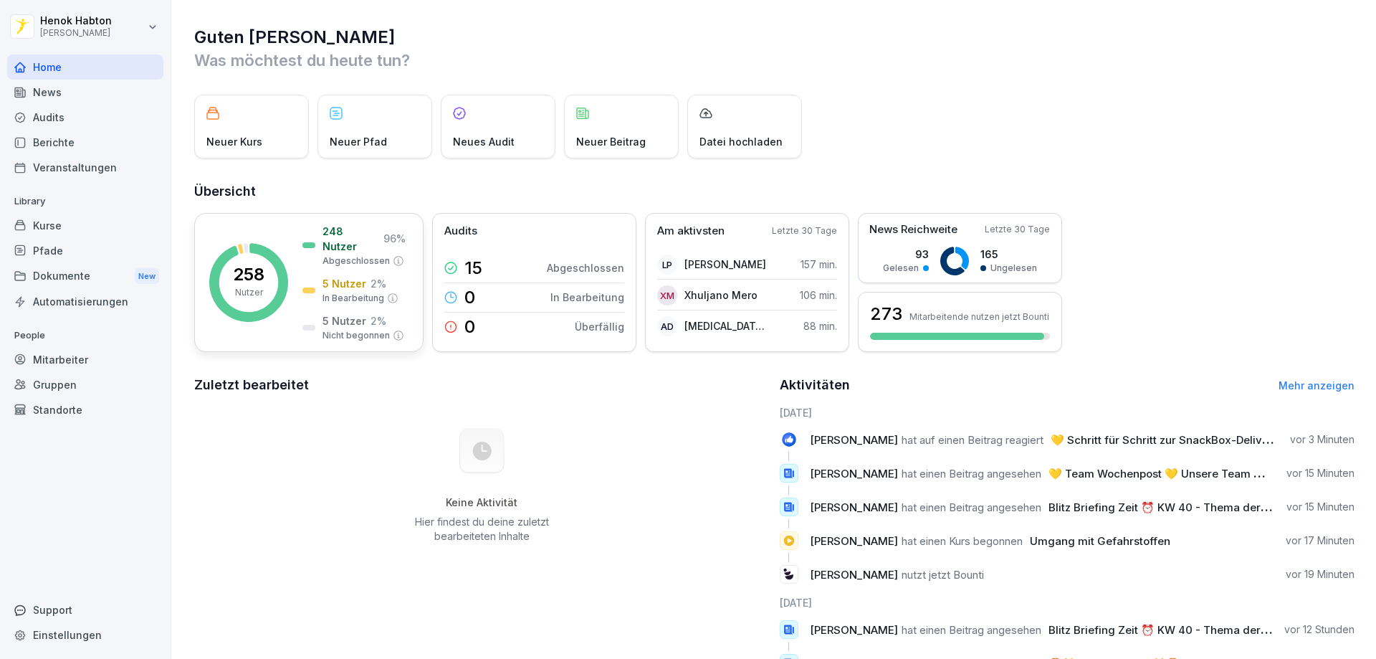
click at [383, 254] on p "Abgeschlossen" at bounding box center [356, 260] width 67 height 13
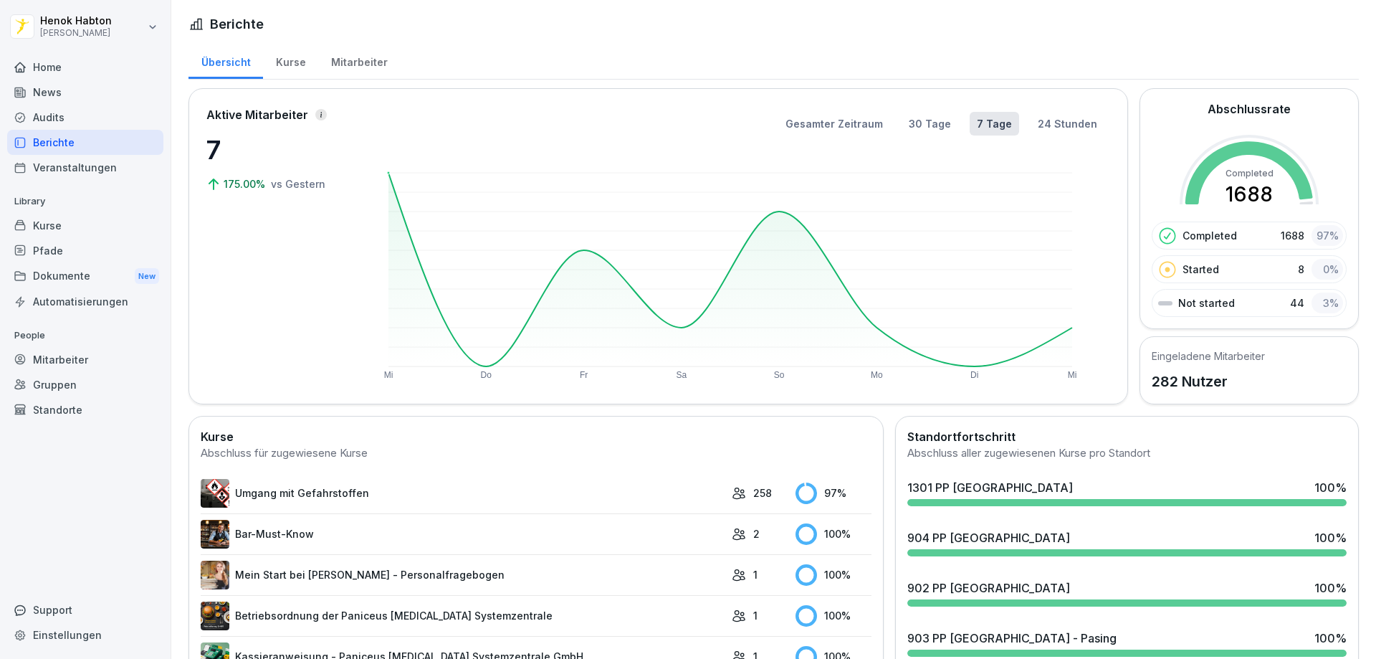
click at [393, 252] on rect at bounding box center [730, 270] width 684 height 194
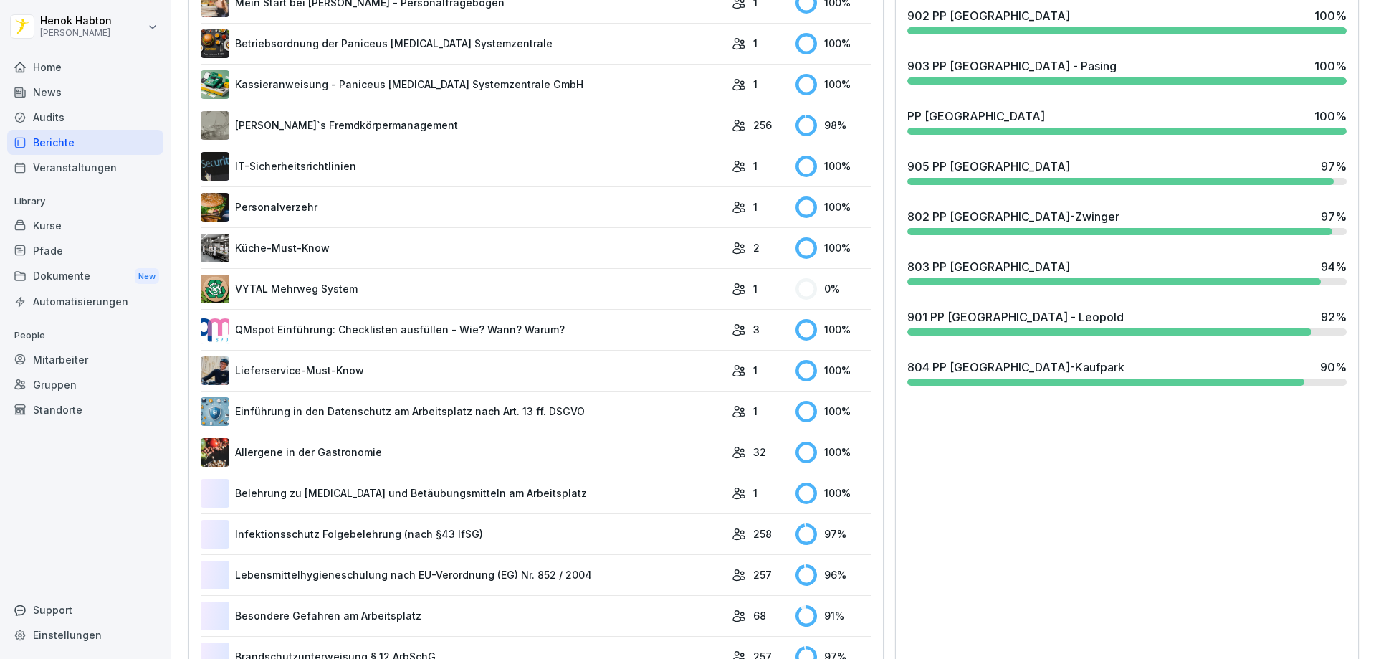
scroll to position [573, 0]
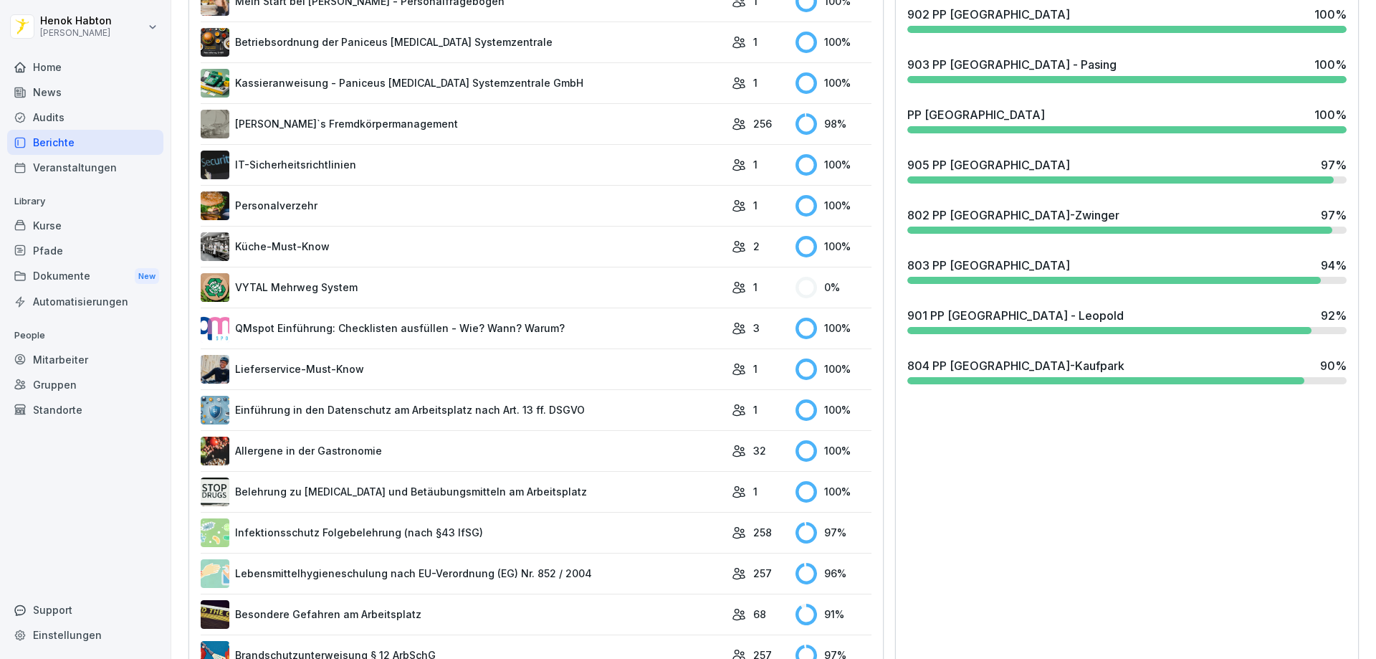
click at [475, 296] on link "VYTAL Mehrweg System" at bounding box center [463, 287] width 524 height 29
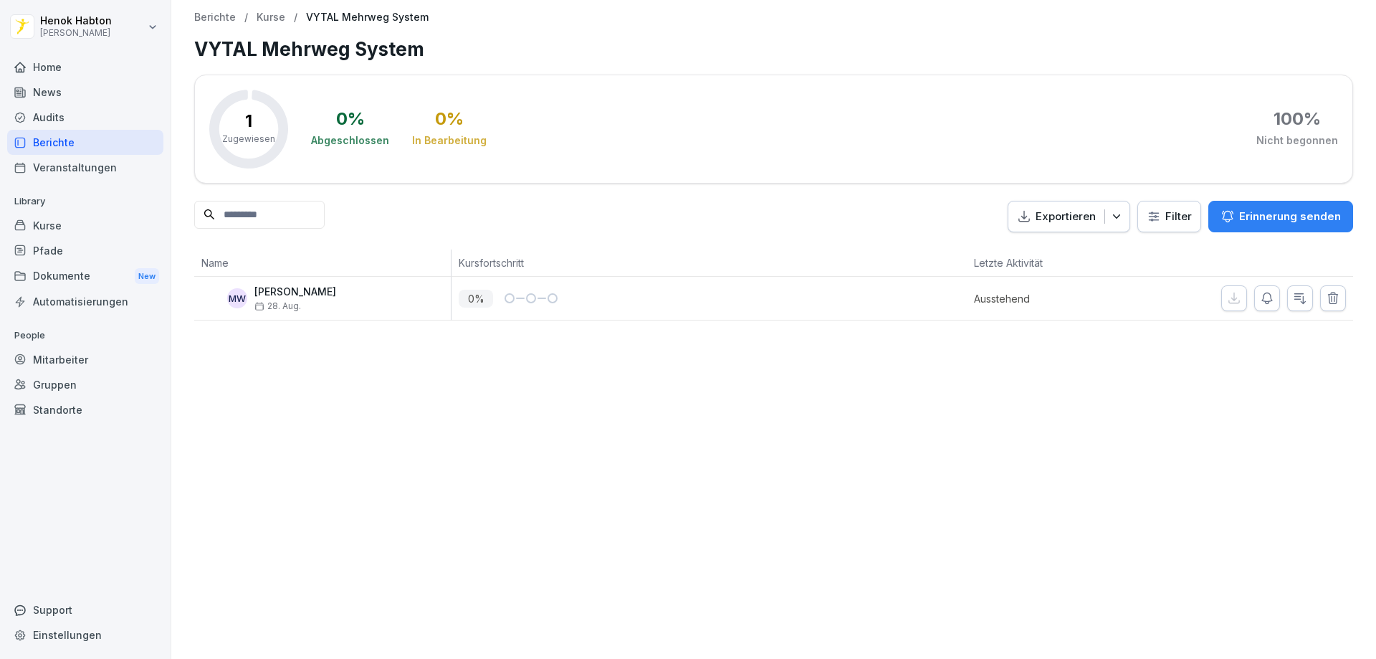
click at [293, 288] on p "[PERSON_NAME]" at bounding box center [295, 292] width 82 height 12
click at [228, 300] on div "MW" at bounding box center [237, 298] width 20 height 20
click at [231, 300] on div "MW" at bounding box center [237, 298] width 20 height 20
click at [97, 348] on div "Mitarbeiter" at bounding box center [85, 359] width 156 height 25
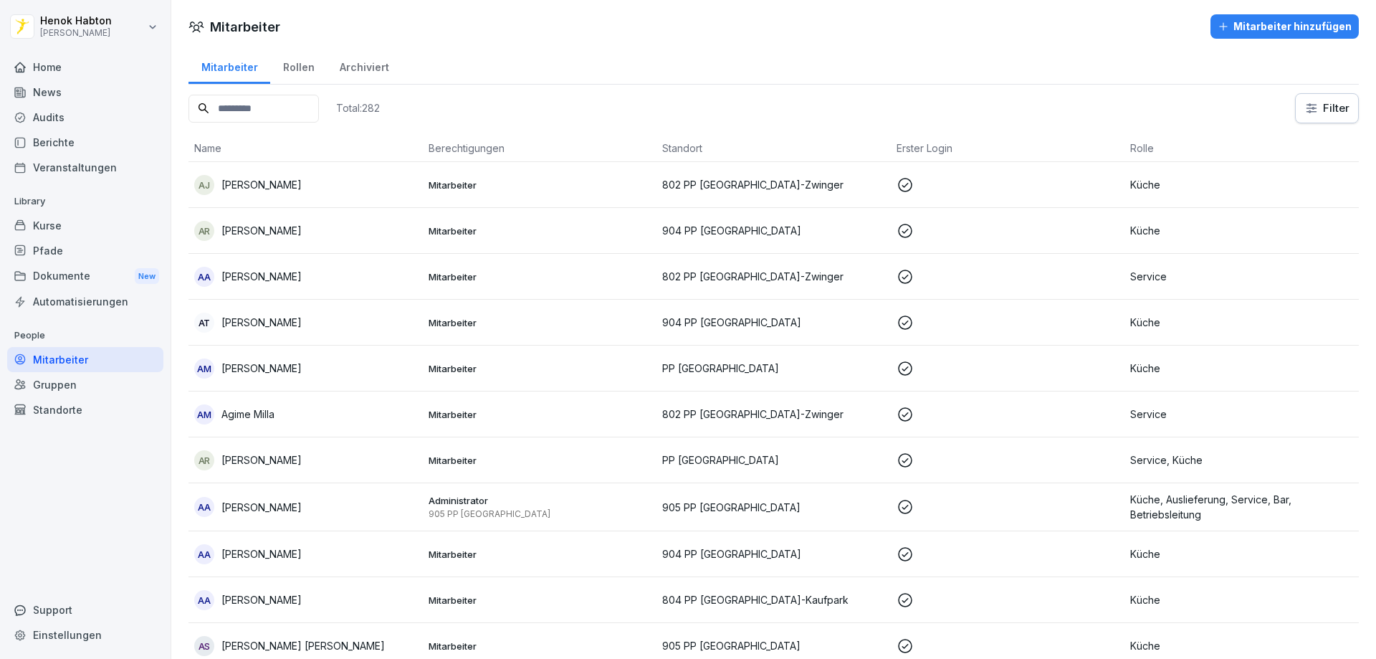
click at [277, 102] on input at bounding box center [253, 109] width 130 height 28
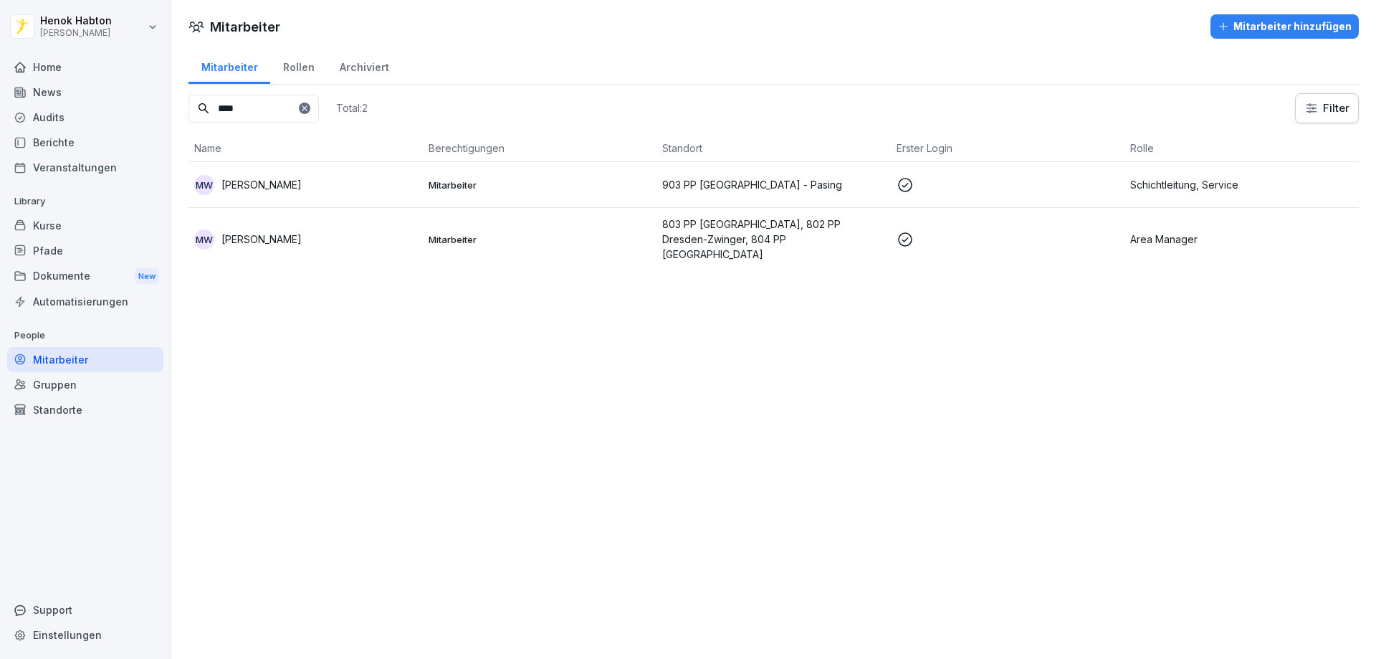
type input "****"
click at [315, 232] on div "MW [PERSON_NAME]" at bounding box center [305, 239] width 223 height 20
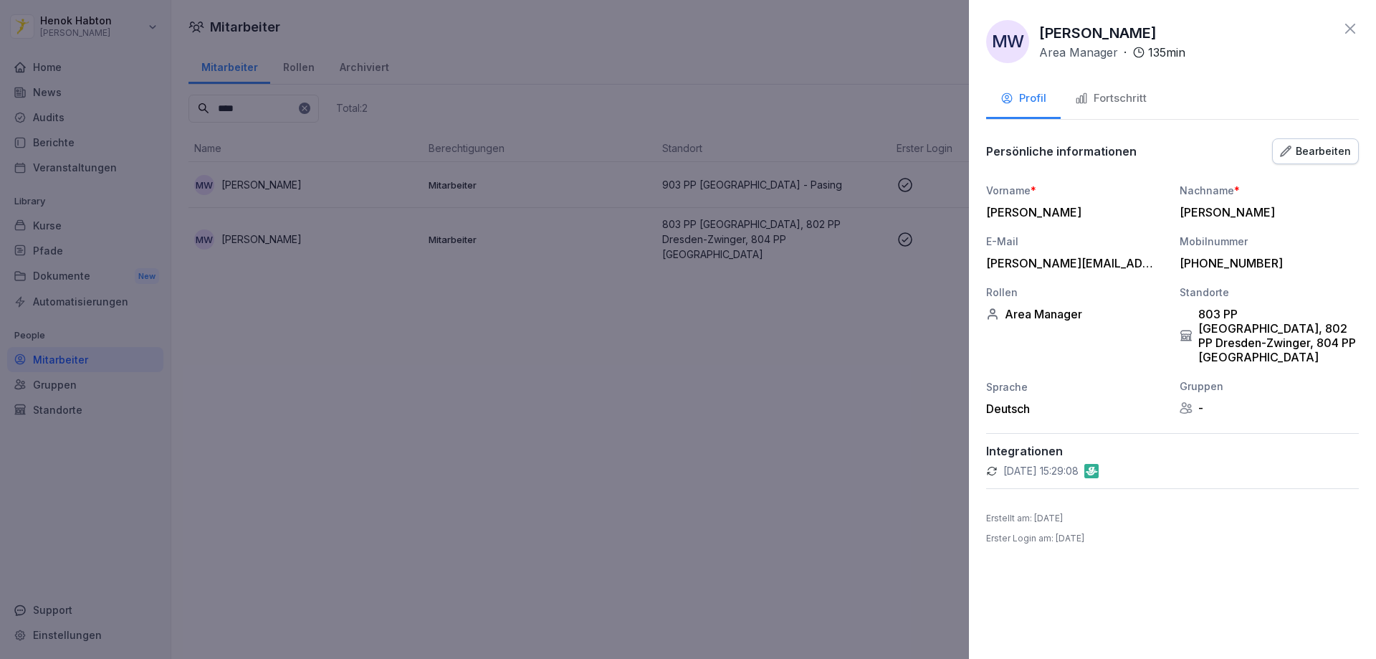
click at [1109, 110] on button "Fortschritt" at bounding box center [1111, 99] width 100 height 39
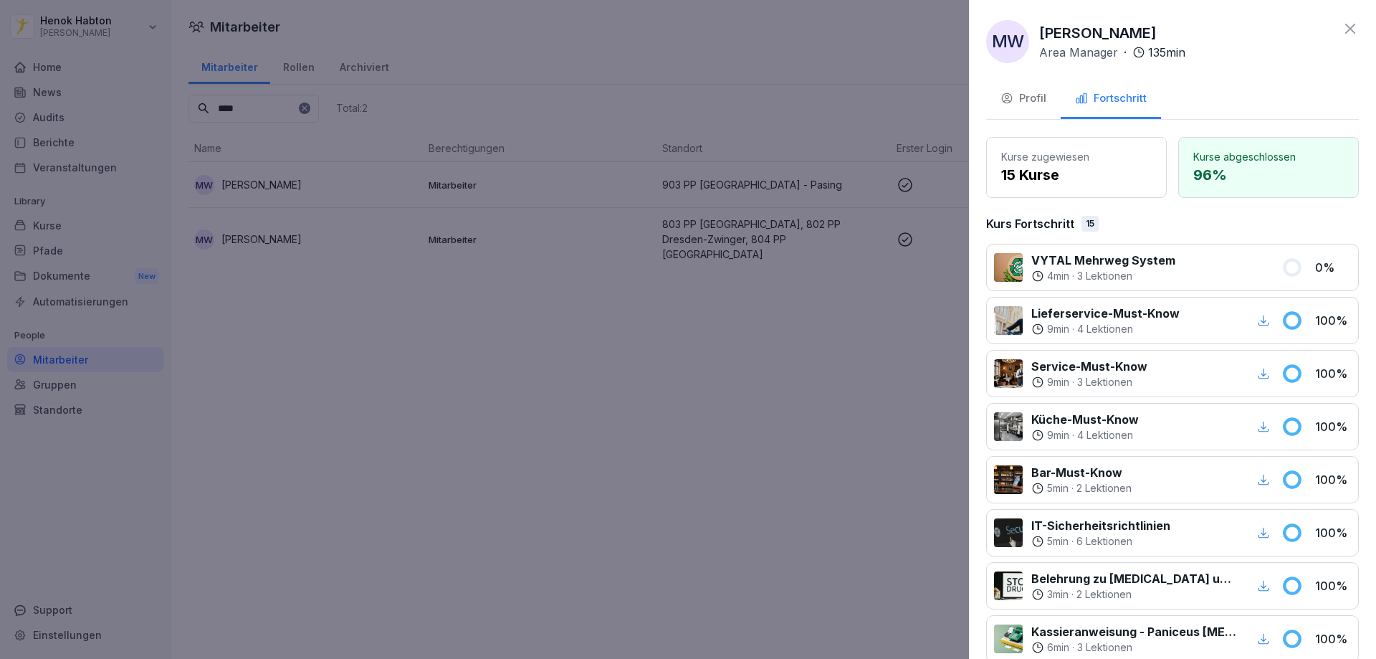
click at [975, 116] on div "MW [PERSON_NAME] Area Manager · 135 min Profil Fortschritt Kurse zugewiesen 15 …" at bounding box center [1172, 329] width 407 height 659
click at [998, 100] on button "Profil" at bounding box center [1023, 99] width 75 height 39
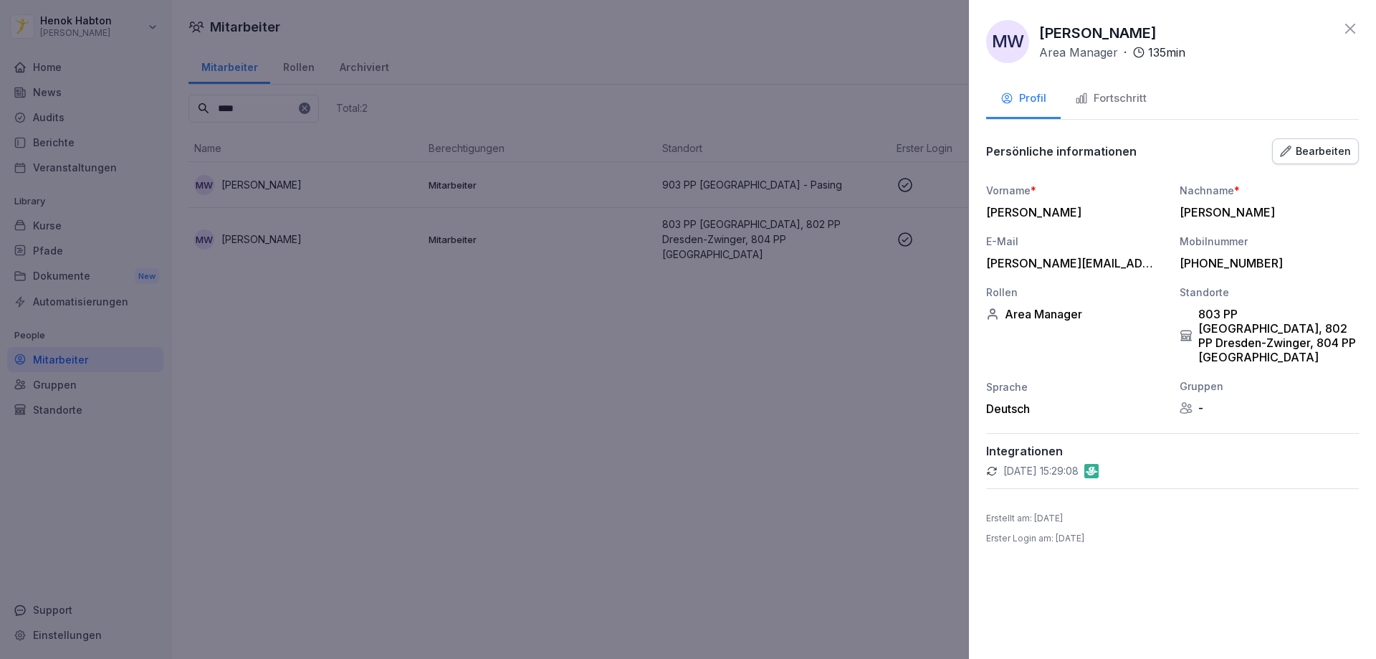
click at [598, 80] on div at bounding box center [688, 329] width 1376 height 659
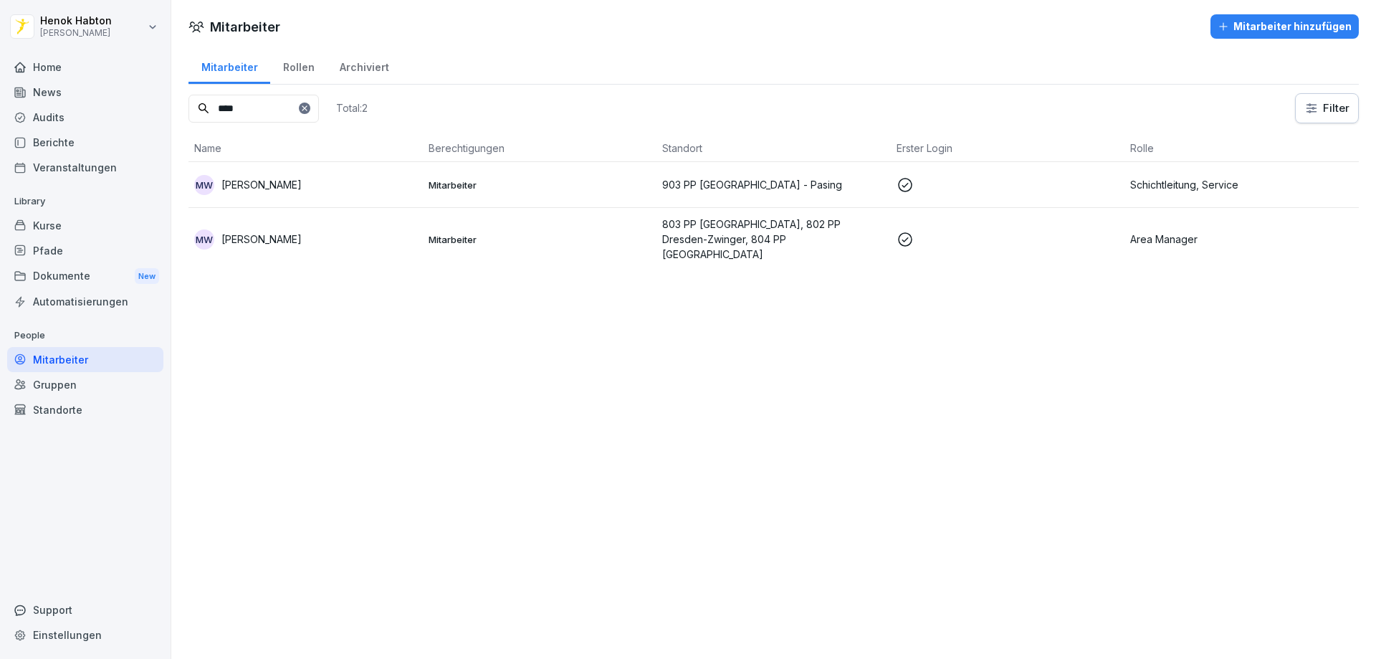
click at [42, 70] on div "Home" at bounding box center [85, 66] width 156 height 25
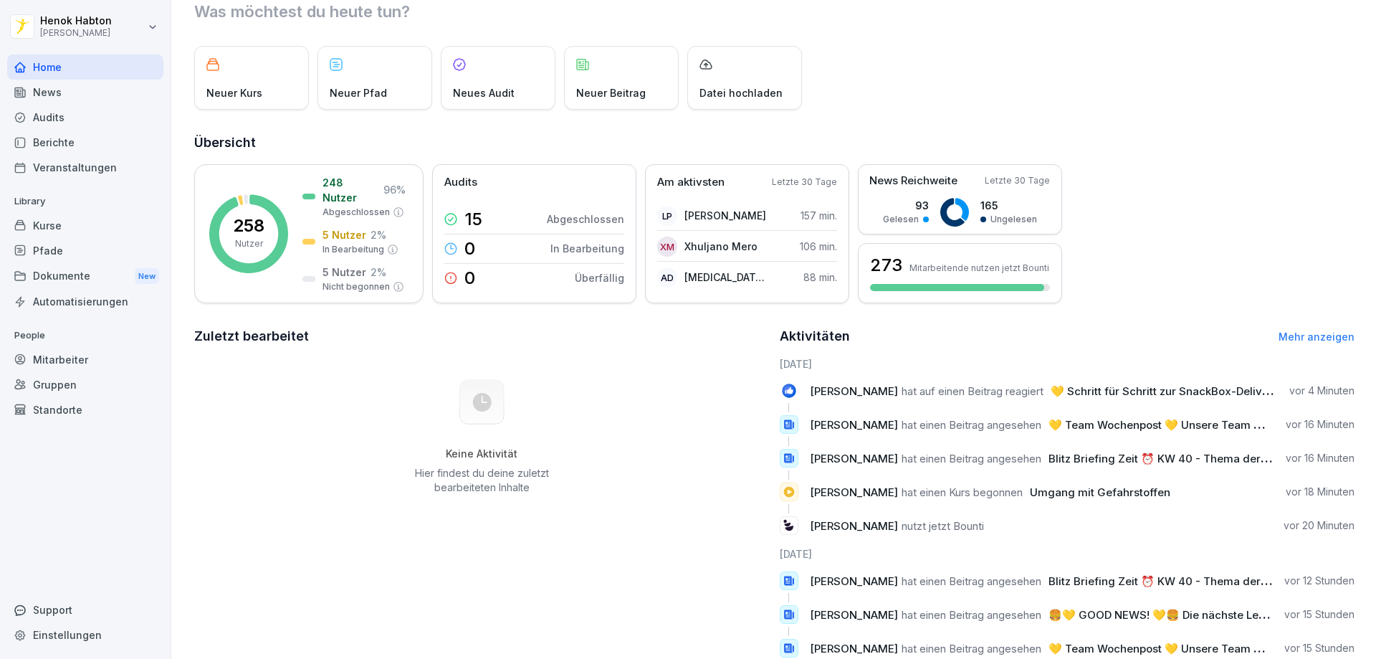
scroll to position [95, 0]
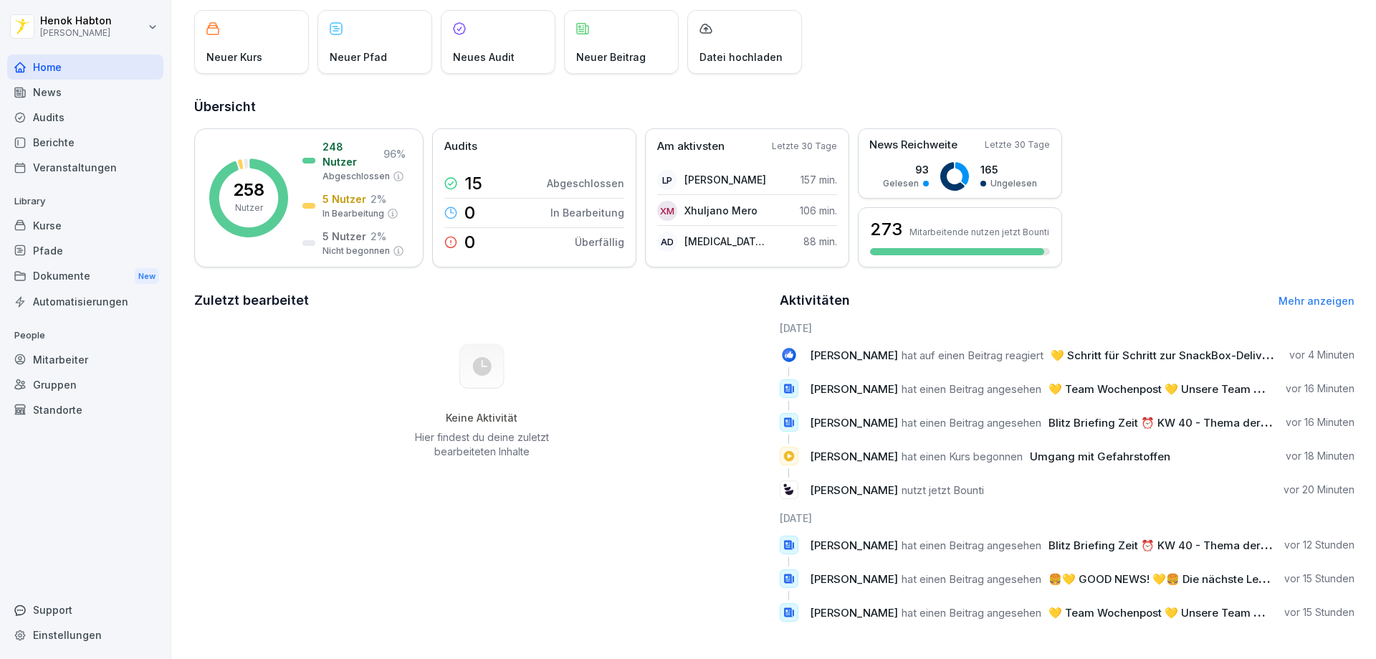
click at [97, 143] on div "Berichte" at bounding box center [85, 142] width 156 height 25
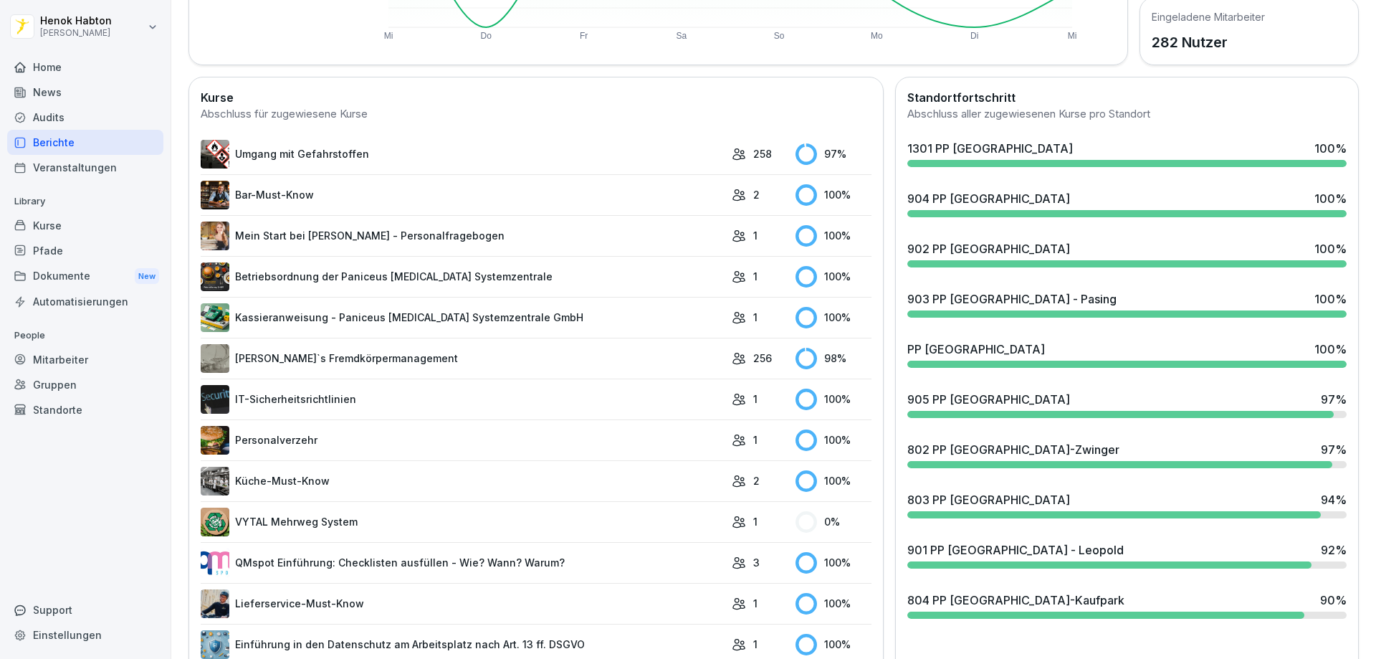
scroll to position [447, 0]
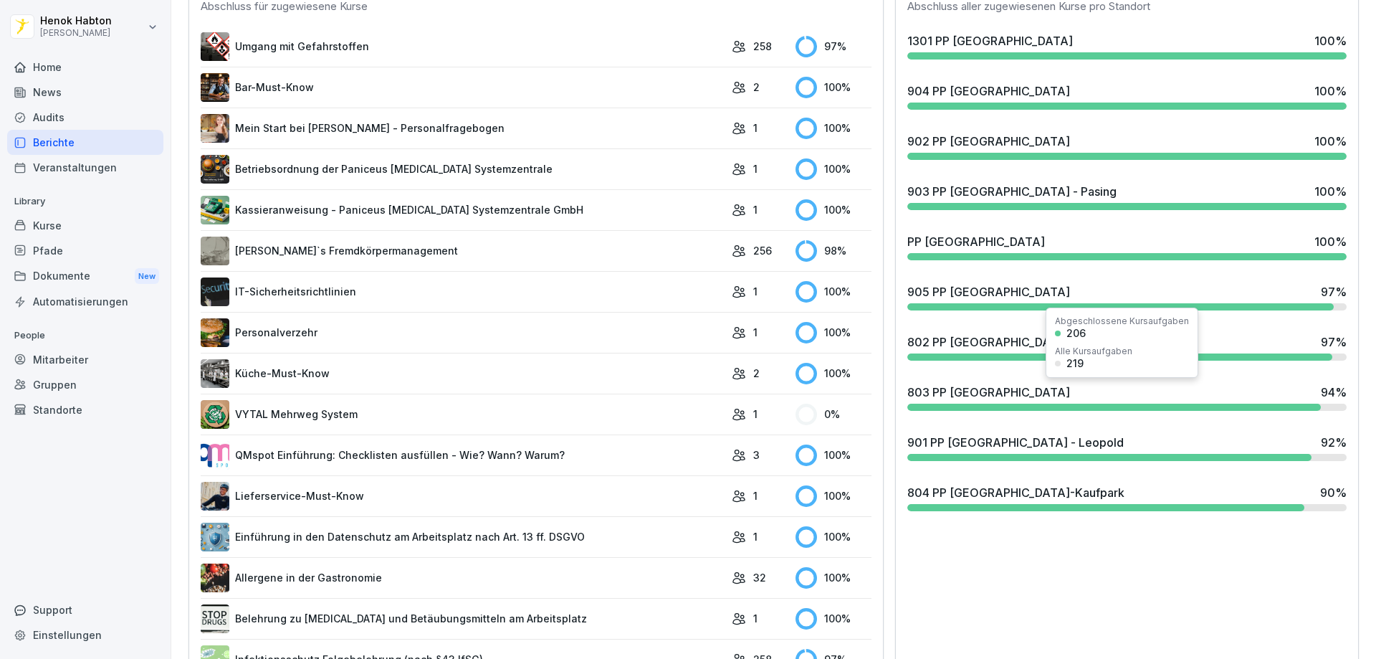
click at [1015, 320] on div "1301 PP [GEOGRAPHIC_DATA] 100 % 904 PP [GEOGRAPHIC_DATA] 100 % 902 PP [GEOGRAPH…" at bounding box center [1127, 272] width 451 height 490
click at [992, 335] on div "802 PP [GEOGRAPHIC_DATA]-Zwinger" at bounding box center [1013, 341] width 212 height 17
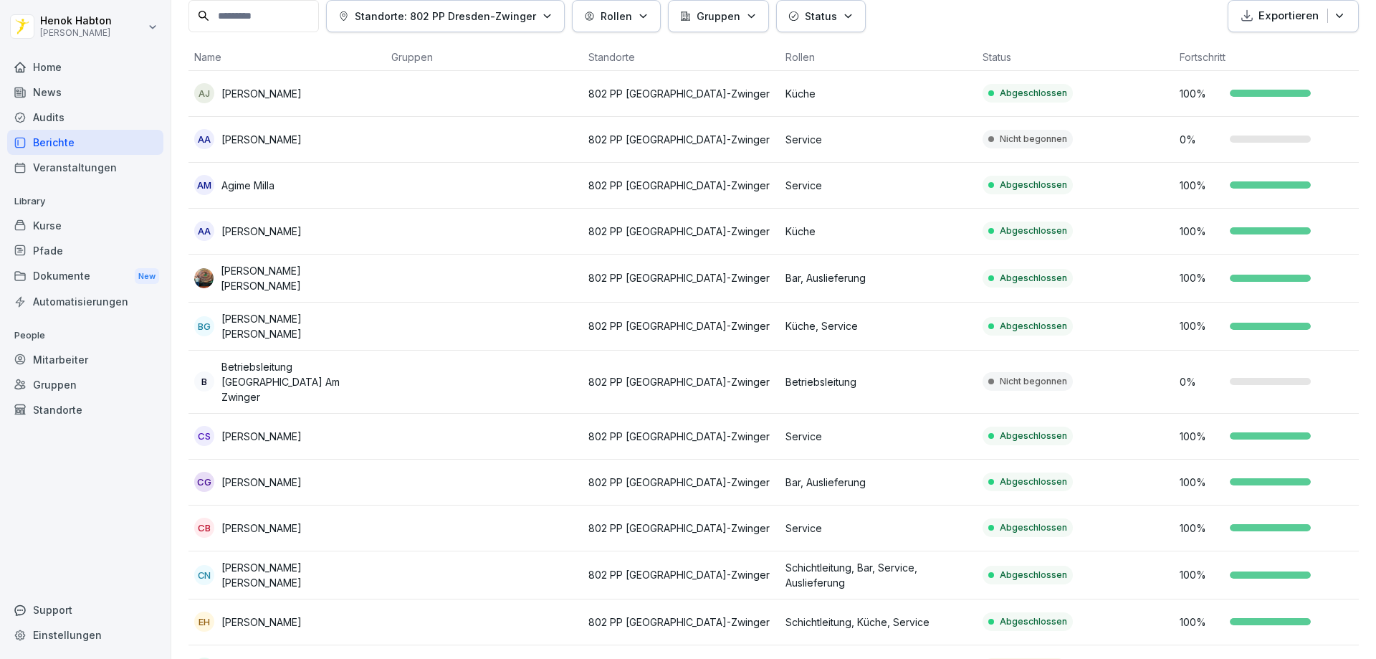
click at [58, 36] on html "[PERSON_NAME] [PERSON_NAME] Home News Audits Berichte Veranstaltungen Library K…" at bounding box center [688, 329] width 1376 height 659
click at [602, 105] on html "[PERSON_NAME] [PERSON_NAME] Home News Audits Berichte Veranstaltungen Library K…" at bounding box center [688, 329] width 1376 height 659
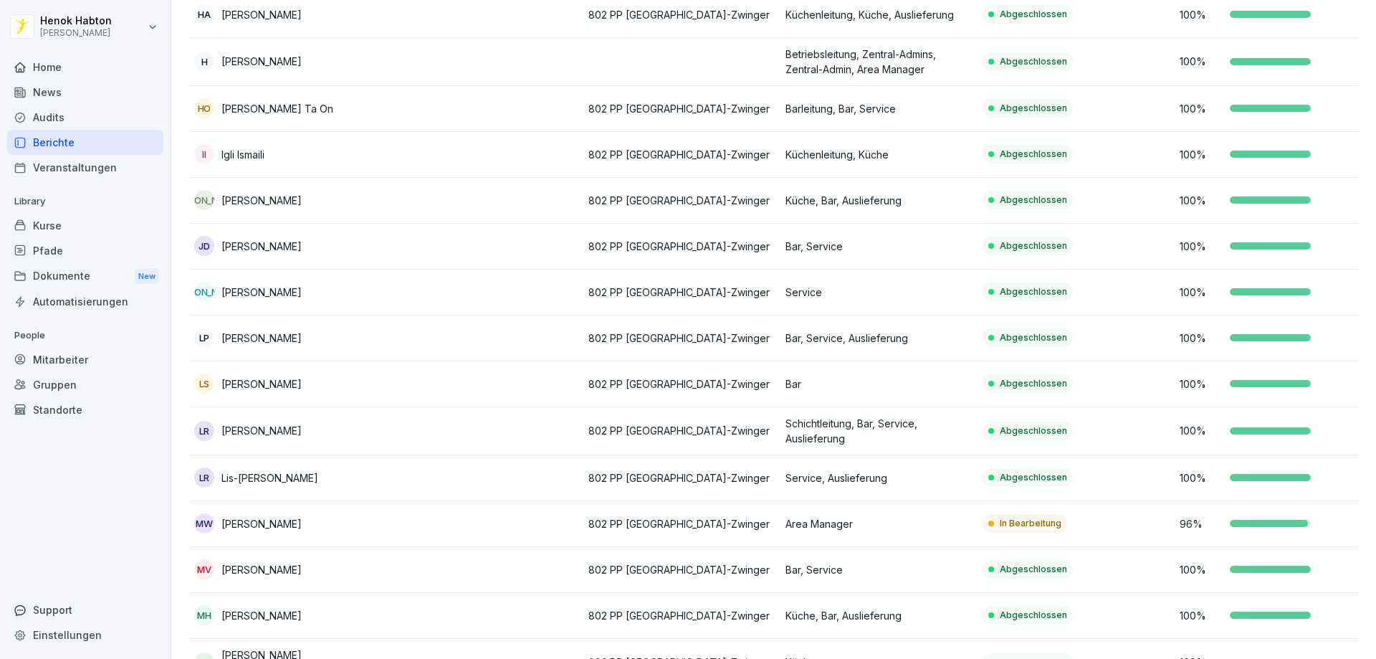
scroll to position [805, 0]
